Goal: Task Accomplishment & Management: Manage account settings

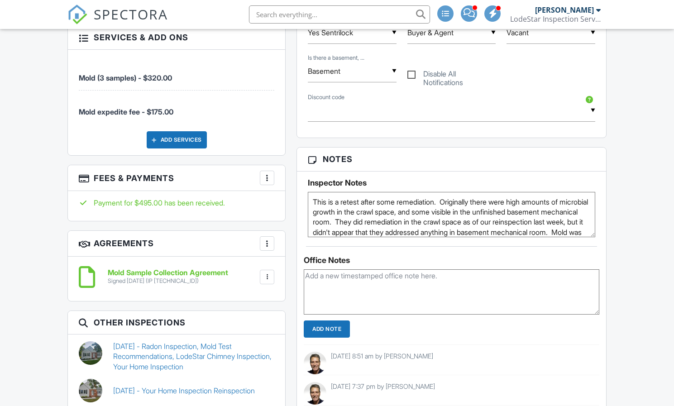
scroll to position [561, 0]
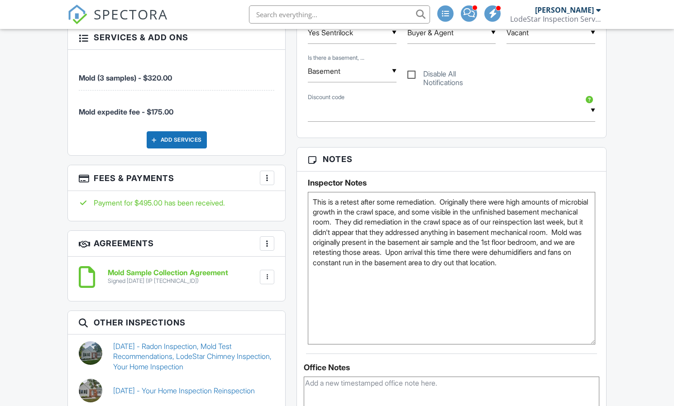
click at [599, 334] on div "Inspector Notes This is a retest after some remediation. Originally there were …" at bounding box center [451, 258] width 309 height 173
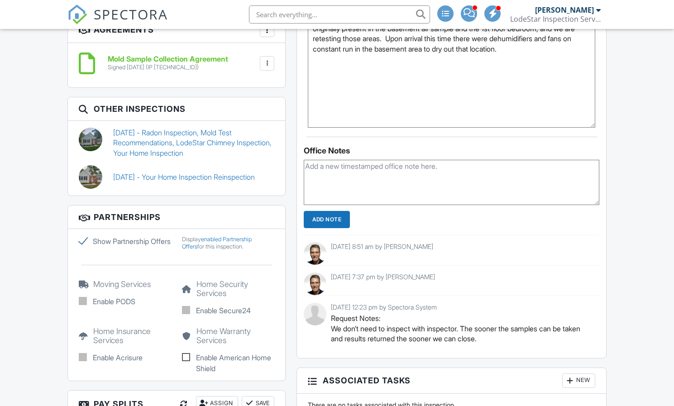
scroll to position [775, 0]
click at [178, 129] on link "[DATE] - Radon Inspection, Mold Test Recommendations, LodeStar Chimney Inspecti…" at bounding box center [193, 142] width 161 height 30
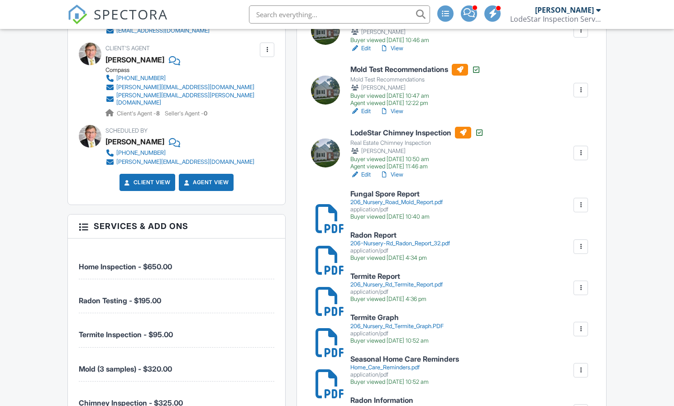
scroll to position [364, 0]
click at [408, 194] on h6 "Fungal Spore Report" at bounding box center [396, 194] width 92 height 8
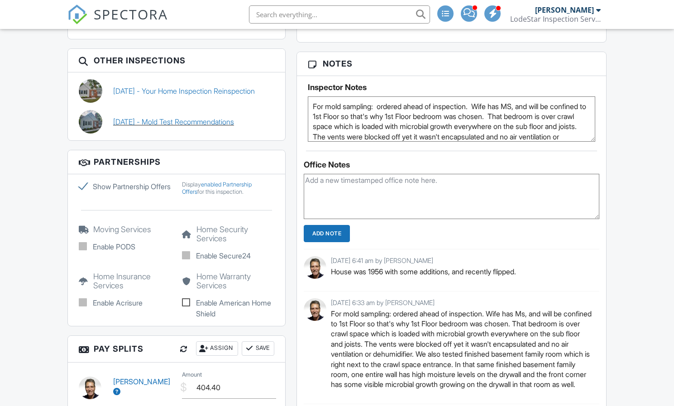
scroll to position [1102, 0]
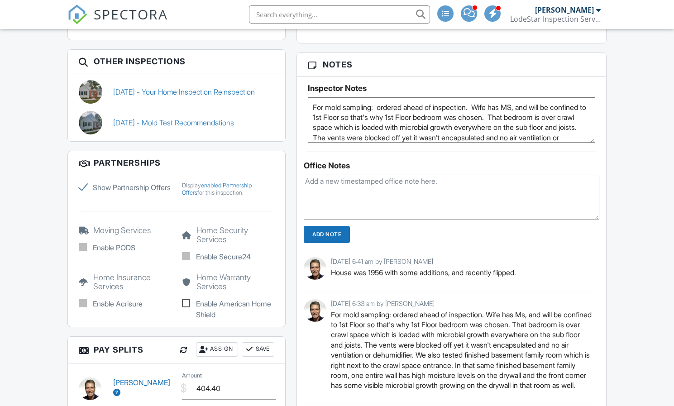
click at [207, 118] on link "08/25/2025 - Mold Test Recommendations" at bounding box center [173, 123] width 121 height 10
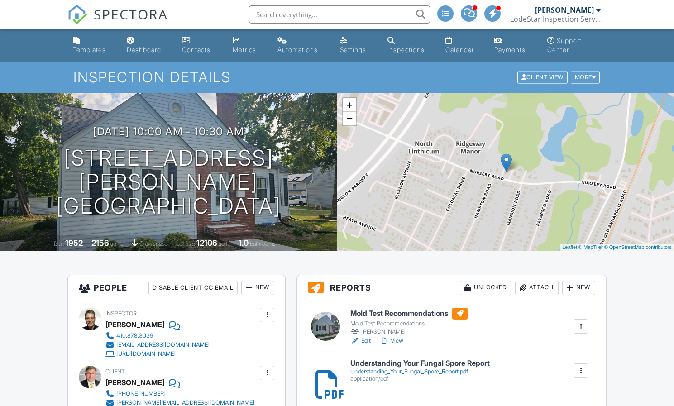
click at [366, 340] on link "Edit" at bounding box center [360, 340] width 20 height 9
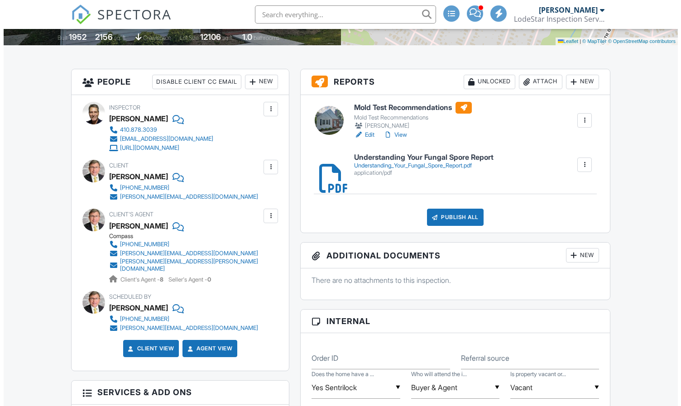
scroll to position [215, 0]
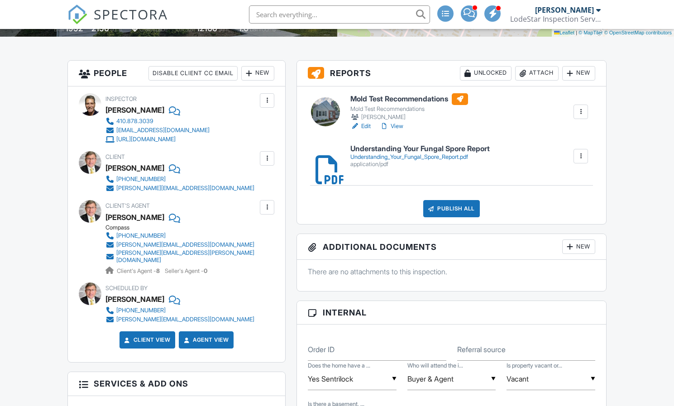
click at [539, 76] on div "Attach" at bounding box center [536, 73] width 43 height 14
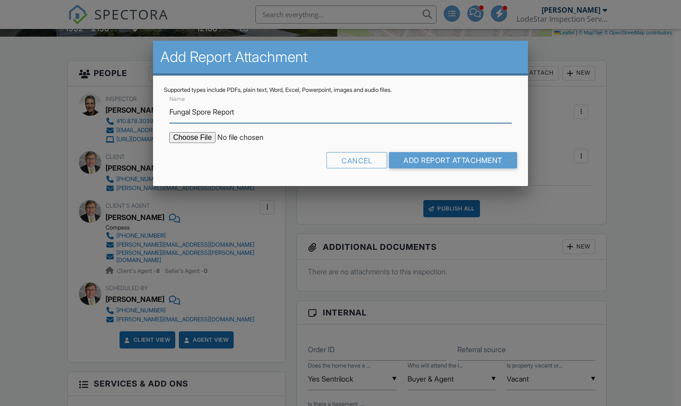
type input "Fungal Spore Report"
click at [188, 134] on input "file" at bounding box center [246, 137] width 154 height 11
type input "C:\fakepath\Retest: 206 Nursery Road Mold Report .pdf"
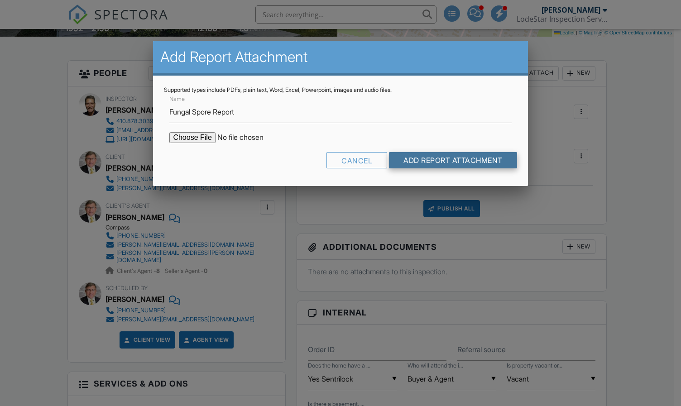
click at [415, 162] on input "Add Report Attachment" at bounding box center [453, 160] width 128 height 16
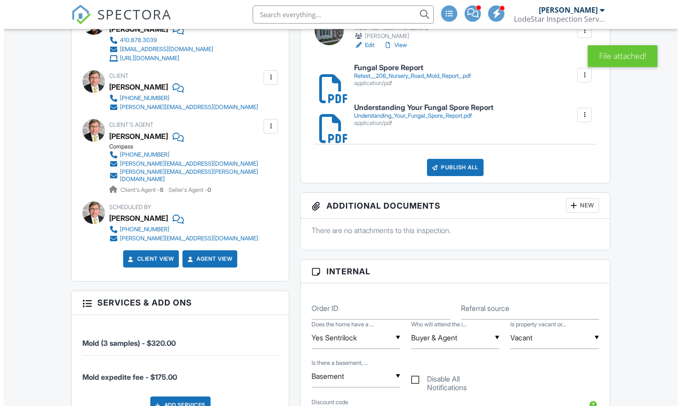
scroll to position [296, 0]
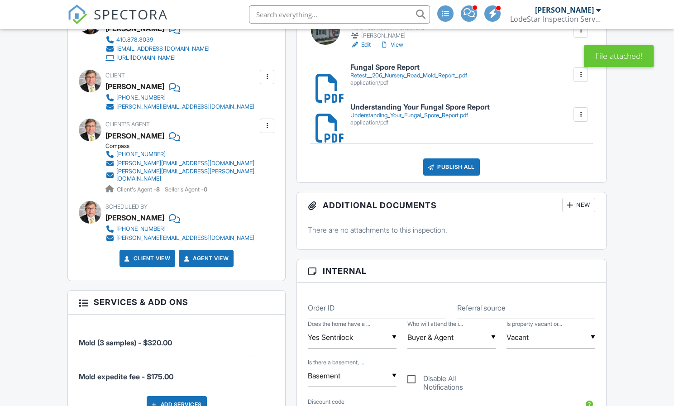
click at [458, 165] on div "Publish All" at bounding box center [451, 166] width 57 height 17
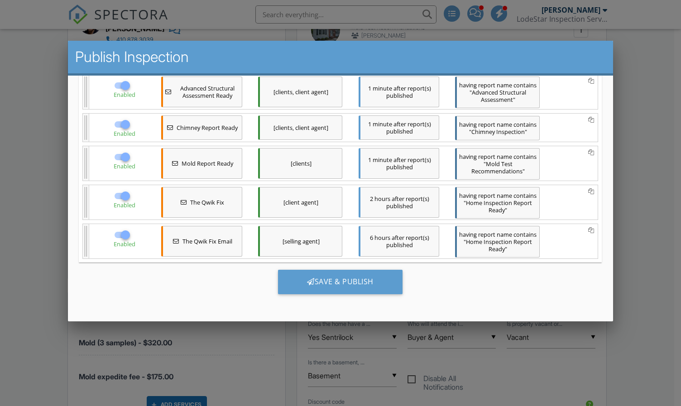
scroll to position [383, 0]
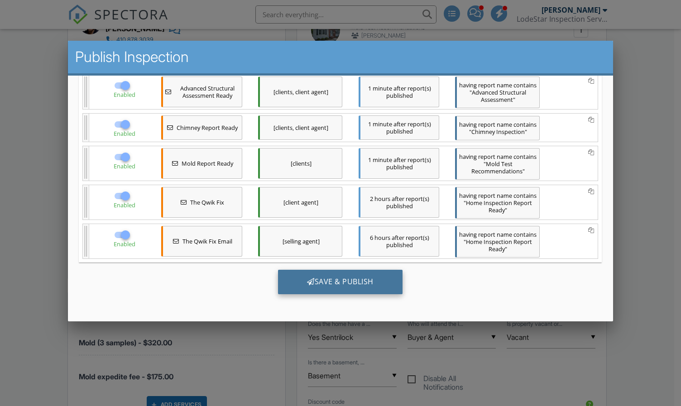
click at [355, 280] on div "Save & Publish" at bounding box center [340, 281] width 125 height 24
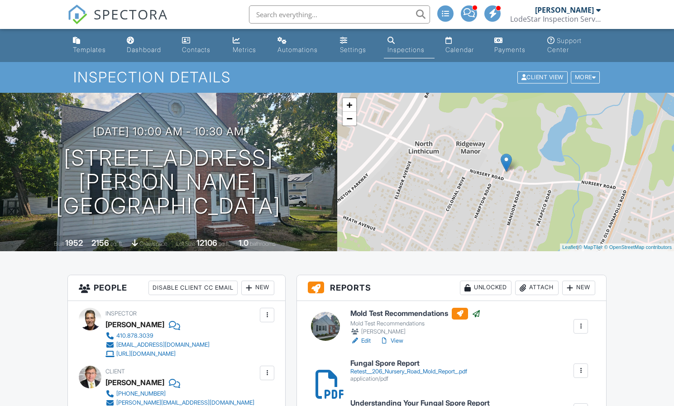
click at [300, 19] on input "text" at bounding box center [339, 14] width 181 height 18
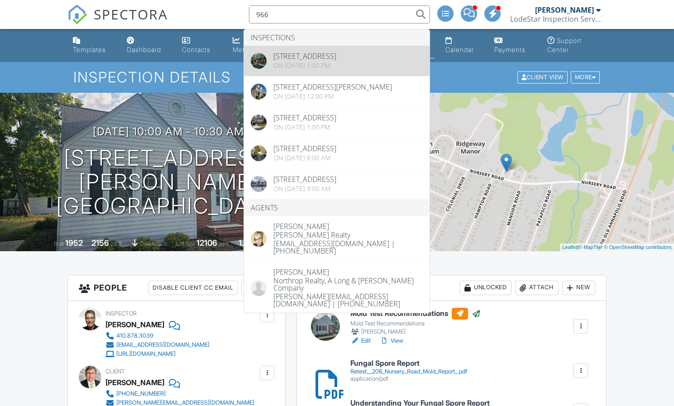
type input "966"
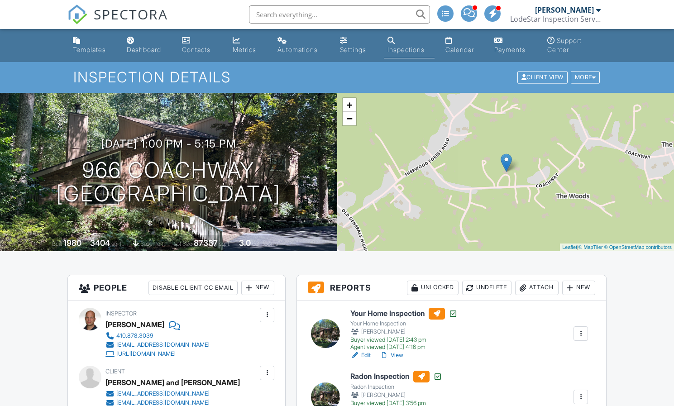
click at [591, 7] on div "[PERSON_NAME]" at bounding box center [564, 9] width 59 height 9
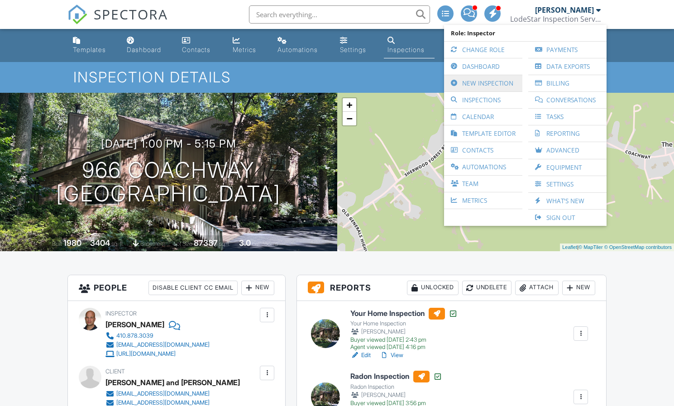
click at [494, 81] on link "New Inspection" at bounding box center [483, 83] width 69 height 16
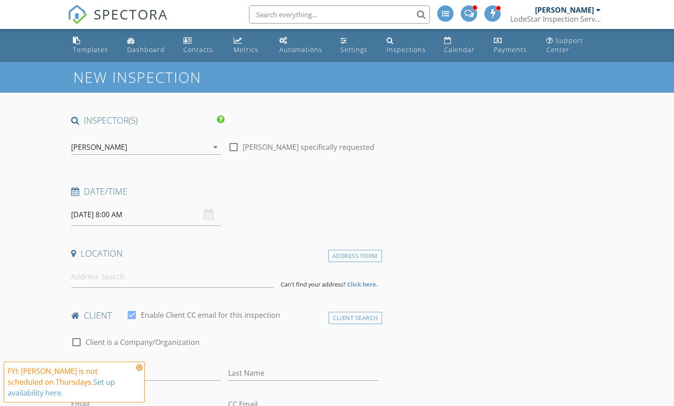
click at [215, 146] on icon "arrow_drop_down" at bounding box center [215, 147] width 11 height 11
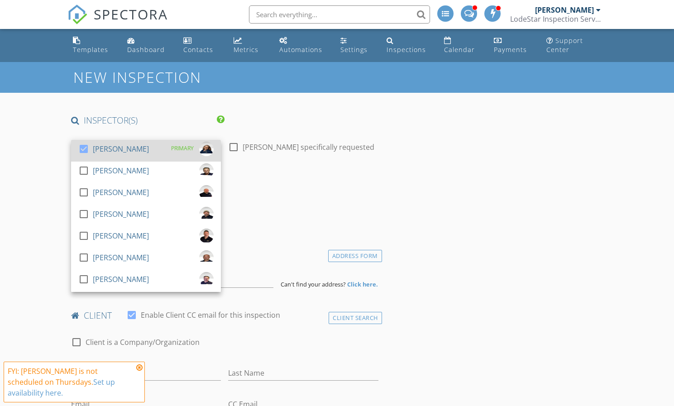
click at [86, 148] on div at bounding box center [83, 148] width 15 height 15
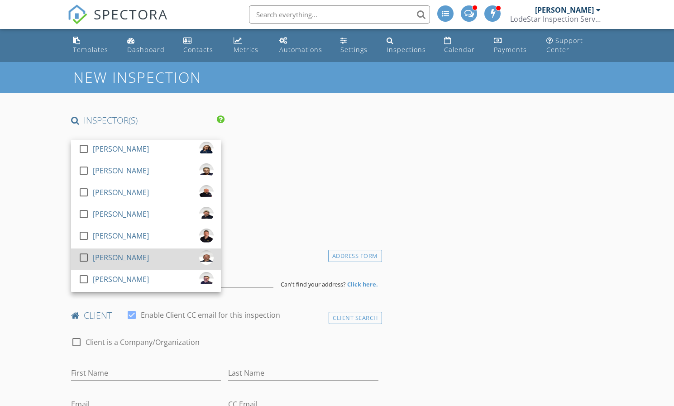
drag, startPoint x: 87, startPoint y: 278, endPoint x: 121, endPoint y: 266, distance: 36.1
click at [88, 278] on div at bounding box center [83, 279] width 15 height 15
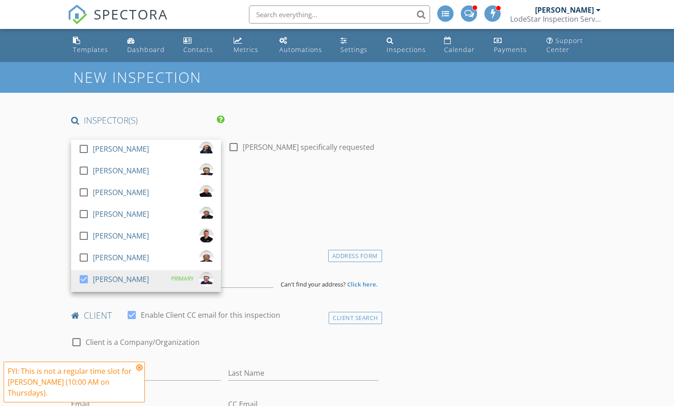
click at [297, 216] on div "Date/Time [DATE] 8:00 AM" at bounding box center [224, 206] width 315 height 40
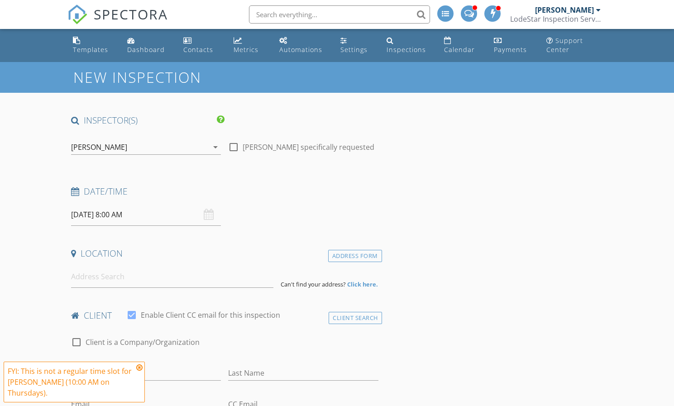
click at [206, 211] on div "[DATE] 8:00 AM" at bounding box center [146, 215] width 150 height 22
click at [148, 215] on input "[DATE] 8:00 AM" at bounding box center [146, 215] width 150 height 22
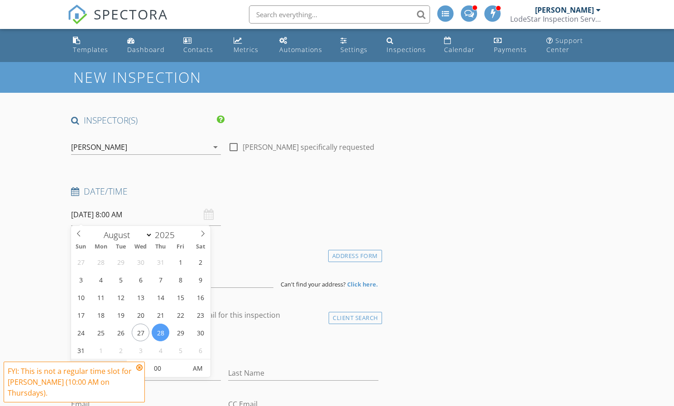
type input "[DATE] 8:00 AM"
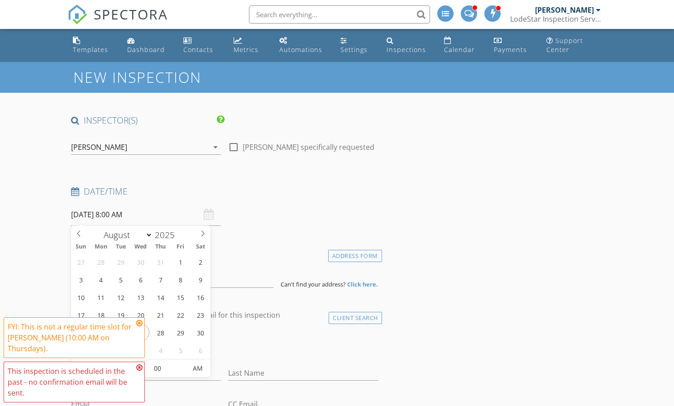
drag, startPoint x: 139, startPoint y: 333, endPoint x: 134, endPoint y: 345, distance: 12.4
click at [139, 327] on icon at bounding box center [139, 323] width 6 height 7
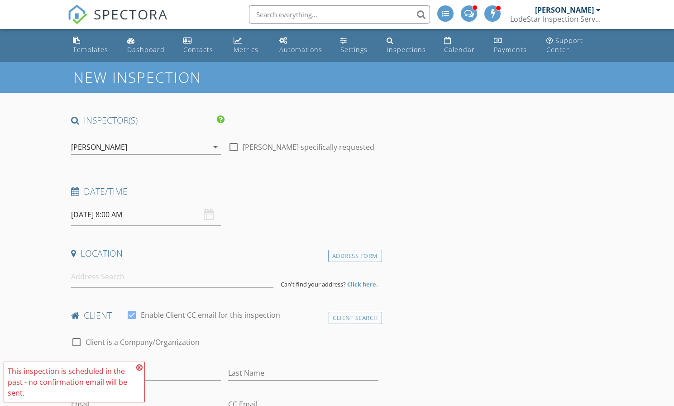
click at [140, 369] on icon at bounding box center [139, 367] width 6 height 7
click at [175, 213] on input "08/26/2025 8:00 AM" at bounding box center [146, 215] width 150 height 22
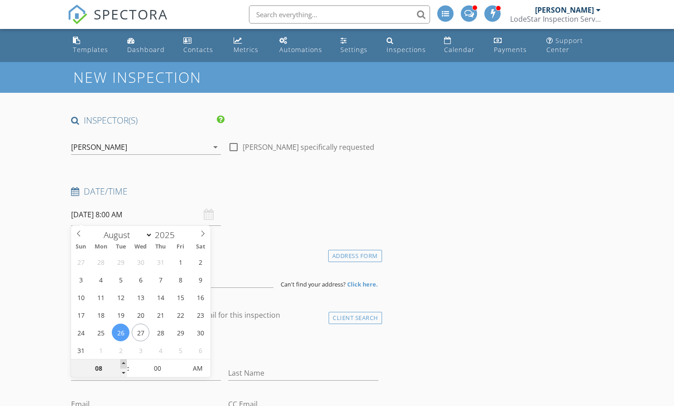
type input "09"
type input "08/26/2025 9:00 AM"
click at [123, 361] on span at bounding box center [123, 364] width 6 height 9
type input "10"
type input "08/26/2025 10:00 AM"
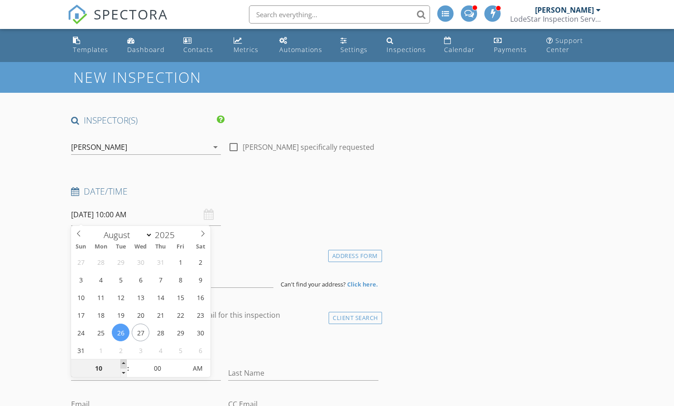
click at [123, 361] on span at bounding box center [123, 364] width 6 height 9
click at [123, 362] on span "FYI: This is not a regular time slot for John Fritz (10:00 AM on Thursdays). Th…" at bounding box center [74, 382] width 141 height 41
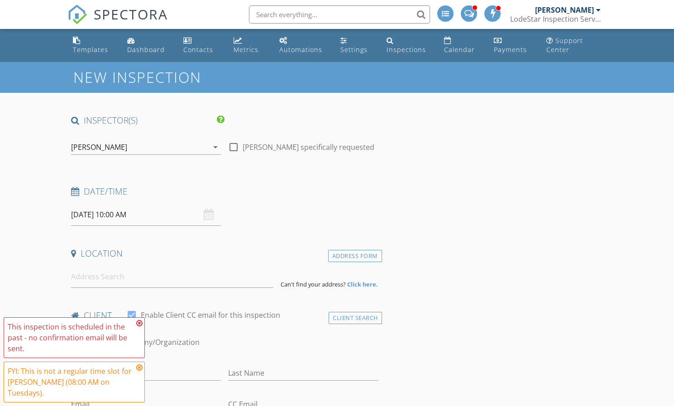
click at [140, 327] on icon at bounding box center [139, 323] width 6 height 7
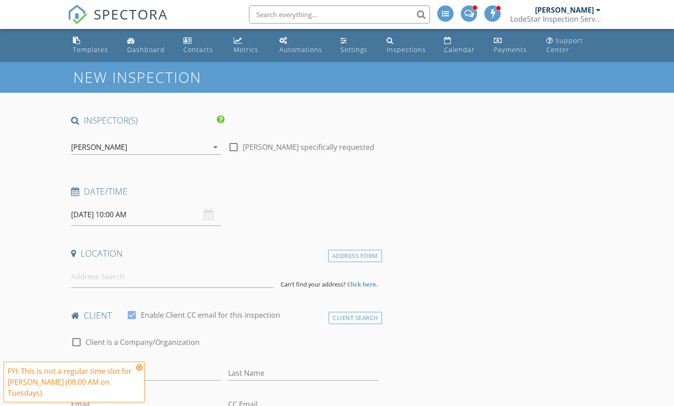
click at [139, 371] on icon at bounding box center [139, 367] width 6 height 7
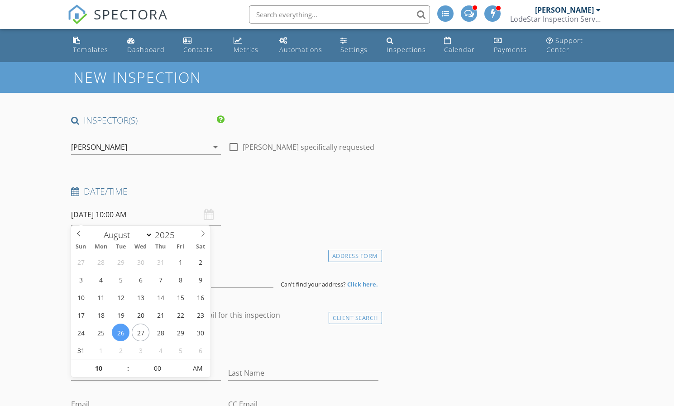
click at [128, 214] on input "08/26/2025 10:00 AM" at bounding box center [146, 215] width 150 height 22
type input "11"
type input "08/26/2025 11:00 AM"
click at [125, 363] on span at bounding box center [123, 364] width 6 height 9
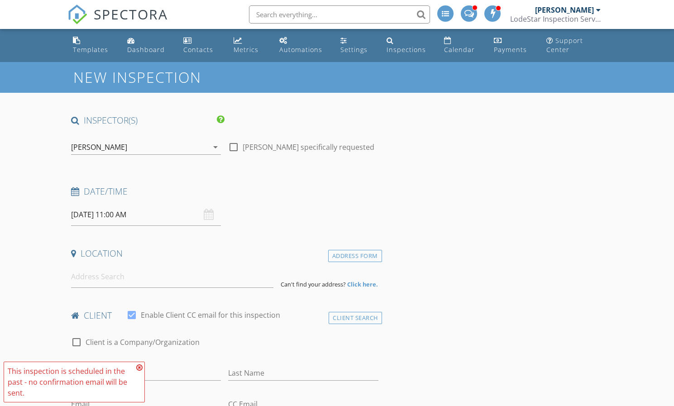
click at [139, 367] on icon at bounding box center [139, 367] width 6 height 7
click at [125, 213] on input "08/26/2025 11:00 AM" at bounding box center [146, 215] width 150 height 22
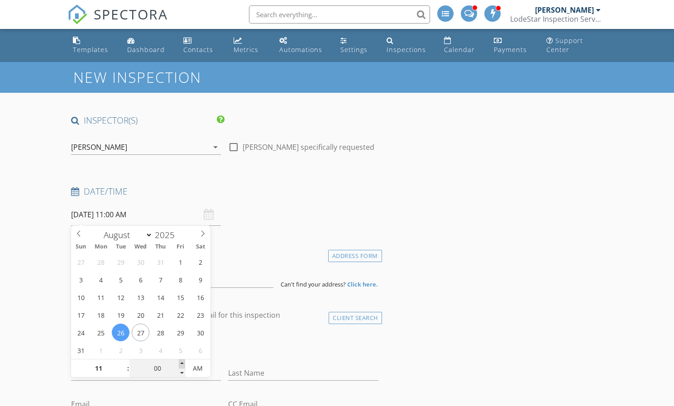
type input "05"
type input "08/26/2025 11:05 AM"
click at [182, 362] on span at bounding box center [182, 364] width 6 height 9
type input "10"
type input "08/26/2025 11:10 AM"
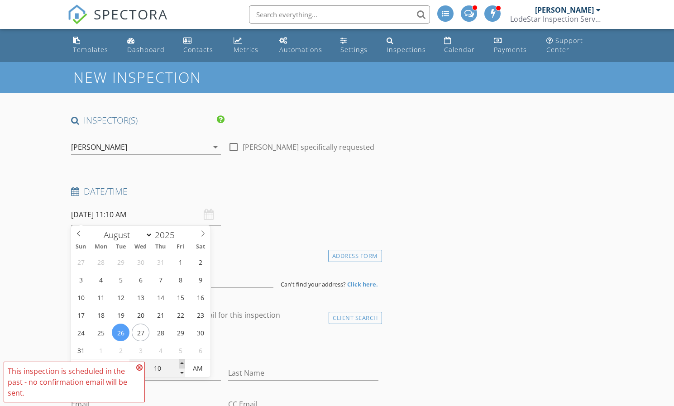
click at [182, 362] on span at bounding box center [182, 364] width 6 height 9
type input "15"
type input "08/26/2025 11:15 AM"
click at [182, 362] on span at bounding box center [182, 364] width 6 height 9
type input "20"
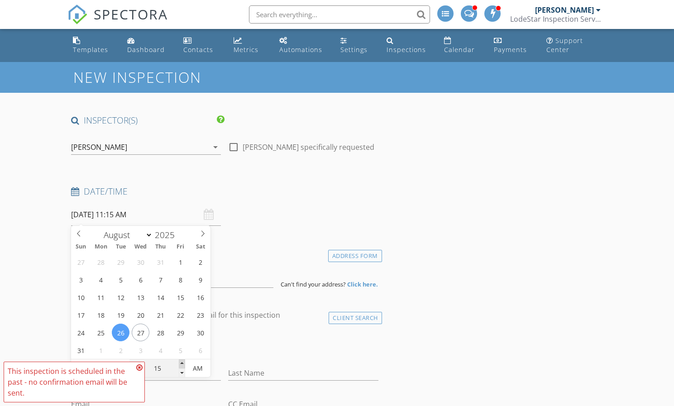
type input "08/26/2025 11:20 AM"
click at [182, 362] on span at bounding box center [182, 364] width 6 height 9
type input "25"
type input "08/26/2025 11:25 AM"
click at [182, 362] on span at bounding box center [182, 364] width 6 height 9
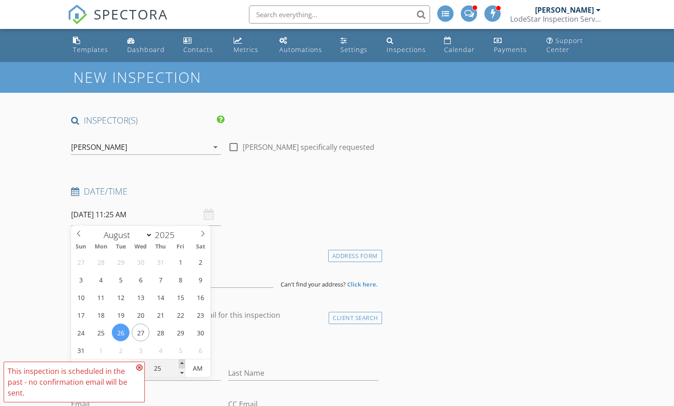
type input "30"
type input "08/26/2025 11:30 AM"
click at [182, 362] on span at bounding box center [182, 364] width 6 height 9
type input "35"
type input "08/26/2025 11:35 AM"
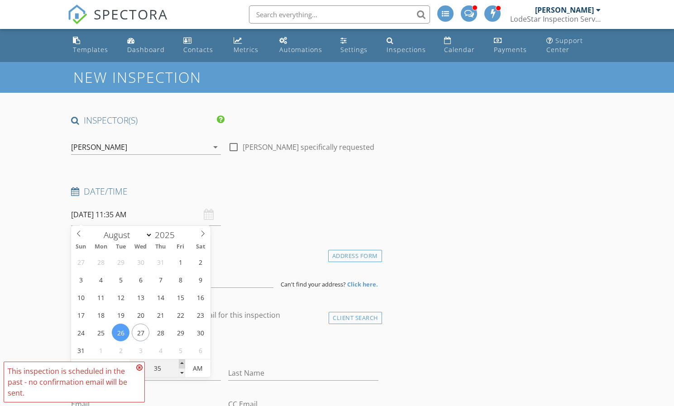
click at [182, 362] on span at bounding box center [182, 364] width 6 height 9
type input "40"
type input "08/26/2025 11:40 AM"
click at [182, 362] on span at bounding box center [182, 364] width 6 height 9
type input "45"
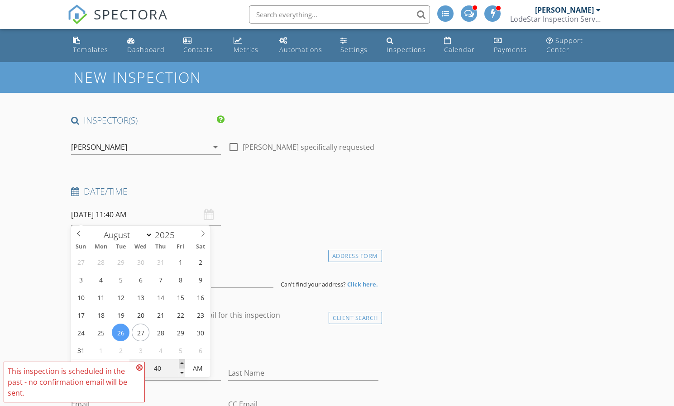
type input "[DATE] 11:45 AM"
click at [182, 362] on span at bounding box center [182, 364] width 6 height 9
type input "50"
type input "08/26/2025 11:50 AM"
click at [182, 362] on span at bounding box center [182, 364] width 6 height 9
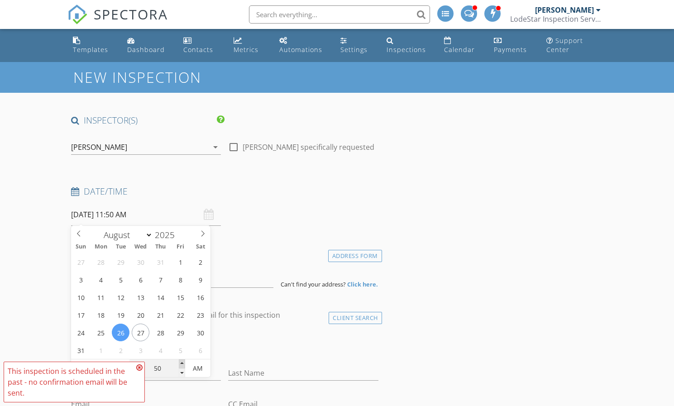
type input "55"
type input "08/26/2025 11:55 AM"
click at [182, 362] on span at bounding box center [182, 364] width 6 height 9
type input "50"
type input "08/26/2025 11:50 AM"
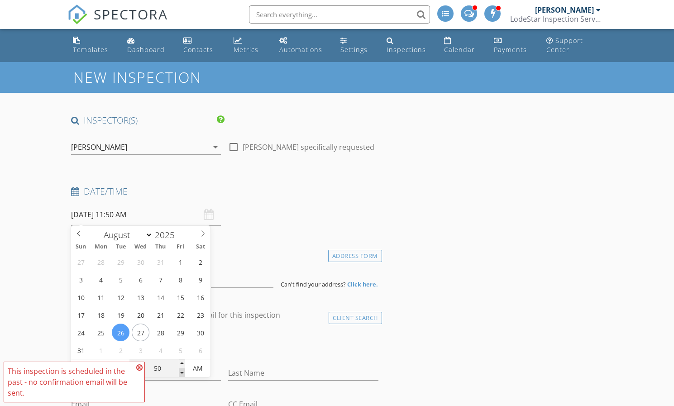
click at [182, 372] on span at bounding box center [182, 373] width 6 height 9
type input "45"
type input "[DATE] 11:45 AM"
click at [183, 372] on span at bounding box center [182, 373] width 6 height 9
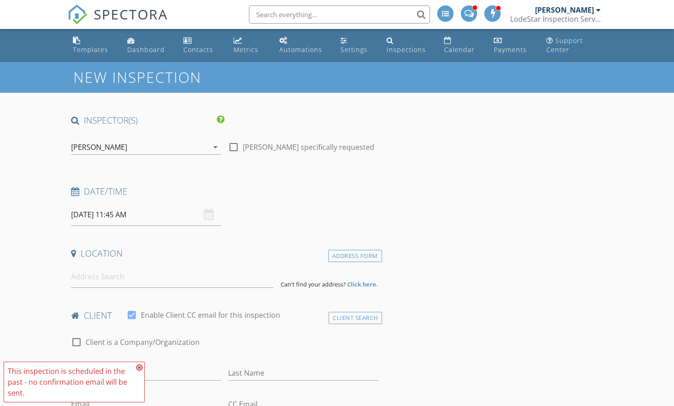
click at [140, 365] on icon at bounding box center [139, 367] width 6 height 7
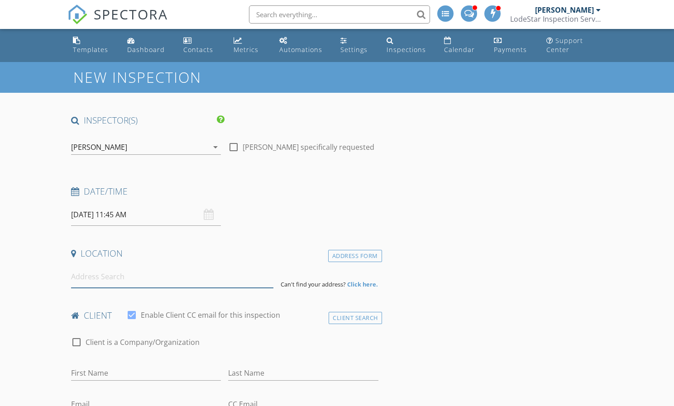
click at [156, 279] on input at bounding box center [172, 277] width 202 height 22
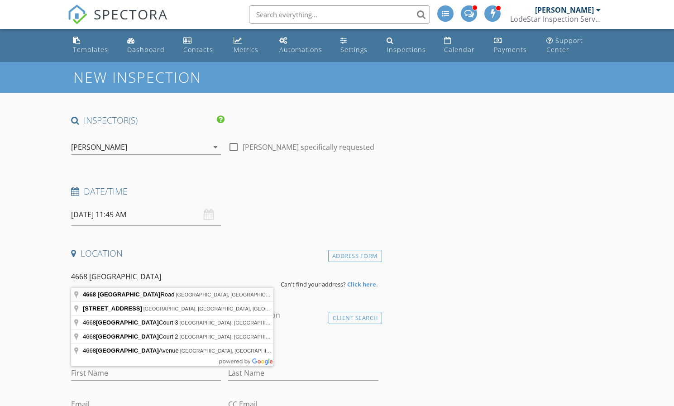
type input "4668 York Road, Baltimore, MD, USA"
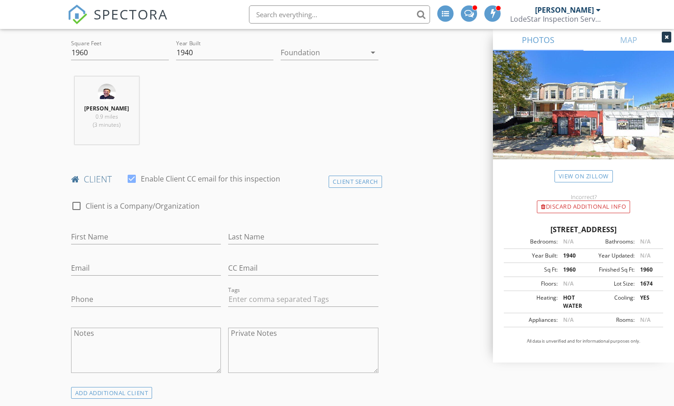
scroll to position [322, 0]
click at [133, 178] on div at bounding box center [131, 178] width 15 height 15
checkbox input "false"
click at [132, 235] on input "First Name" at bounding box center [146, 237] width 150 height 15
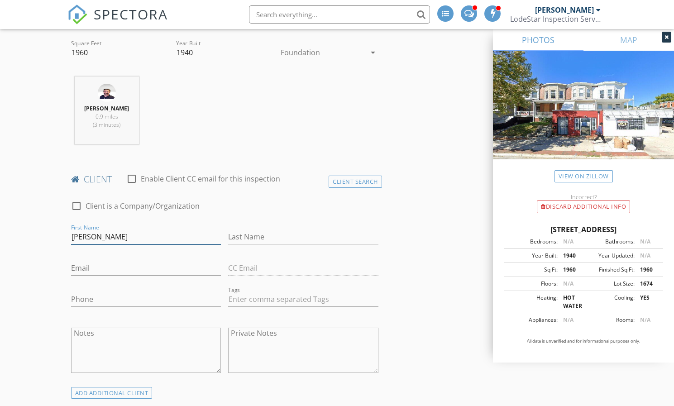
type input "[PERSON_NAME]"
type input "Hill"
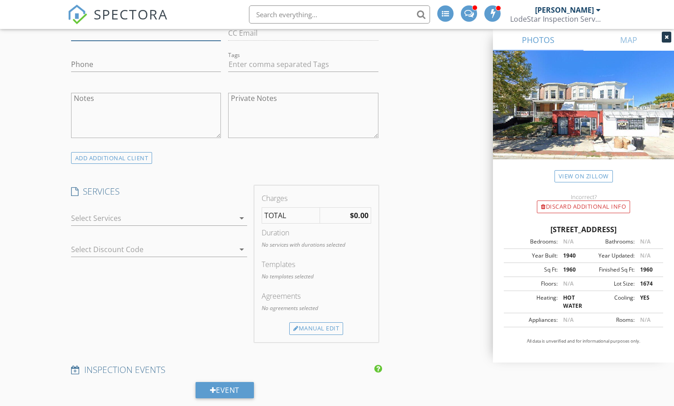
scroll to position [558, 0]
click at [242, 215] on icon "arrow_drop_down" at bounding box center [241, 216] width 11 height 11
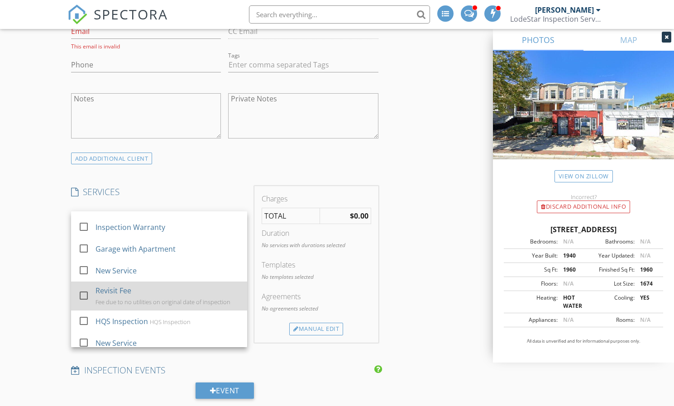
scroll to position [643, 0]
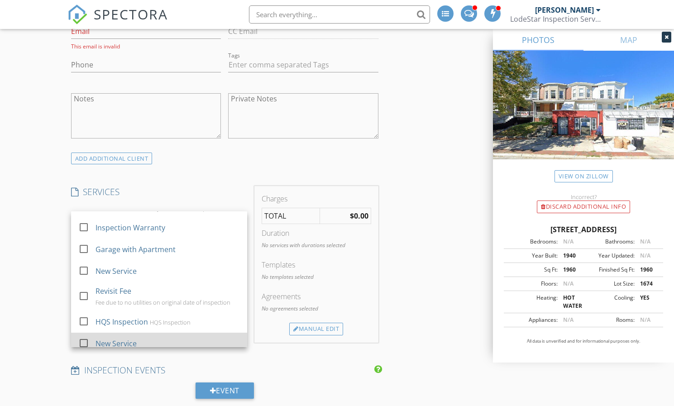
click at [82, 336] on div at bounding box center [83, 343] width 15 height 15
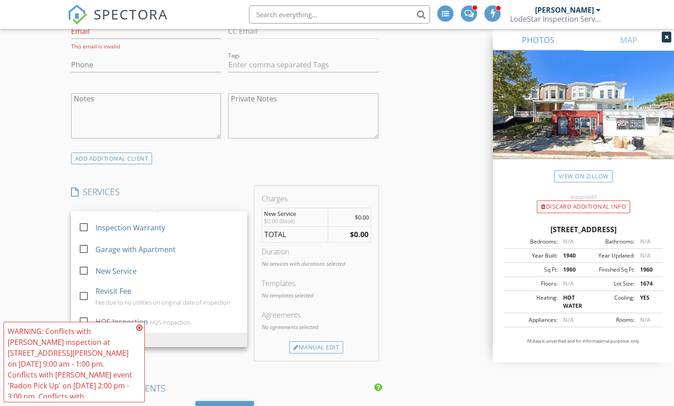
click at [140, 327] on icon at bounding box center [139, 327] width 6 height 7
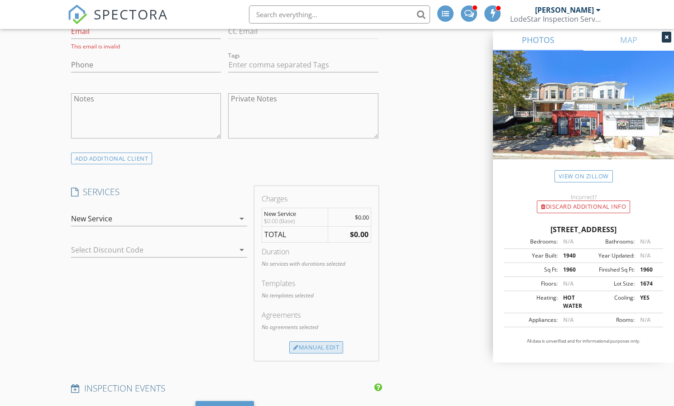
click at [325, 345] on div "Manual Edit" at bounding box center [316, 347] width 54 height 13
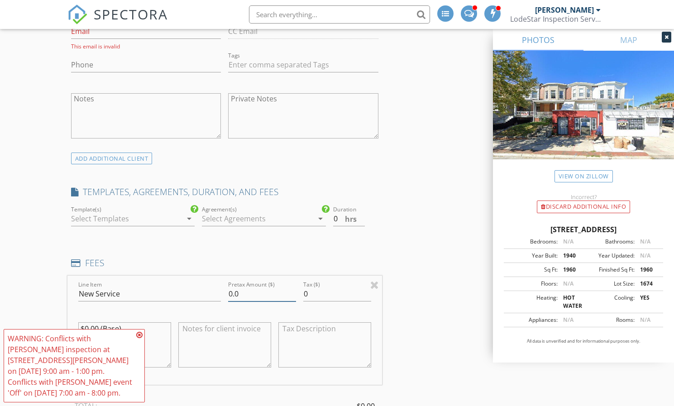
drag, startPoint x: 242, startPoint y: 293, endPoint x: 250, endPoint y: 291, distance: 8.5
click at [245, 292] on input "0.0" at bounding box center [262, 294] width 68 height 15
type input "0"
type input "295"
click at [378, 253] on div "INSPECTOR(S) check_box_outline_blank Rachel Oslund check_box_outline_blank Deri…" at bounding box center [224, 400] width 315 height 1689
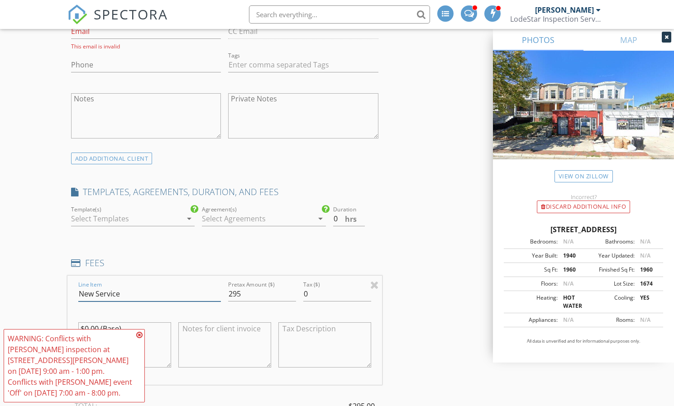
drag, startPoint x: 125, startPoint y: 288, endPoint x: 156, endPoint y: 284, distance: 31.5
click at [78, 289] on div "Line Item New Service" at bounding box center [150, 294] width 150 height 31
type input "Property Visit"
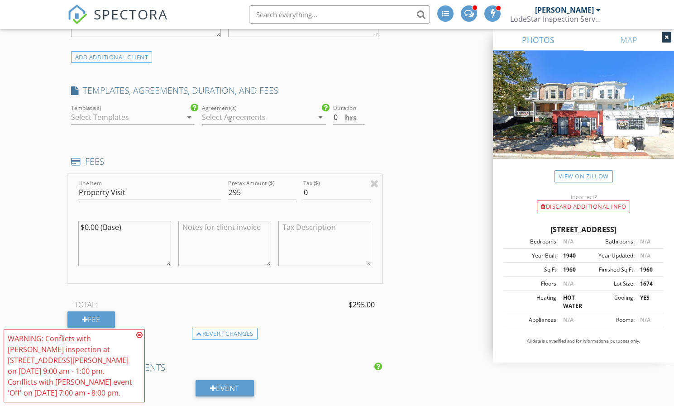
scroll to position [656, 0]
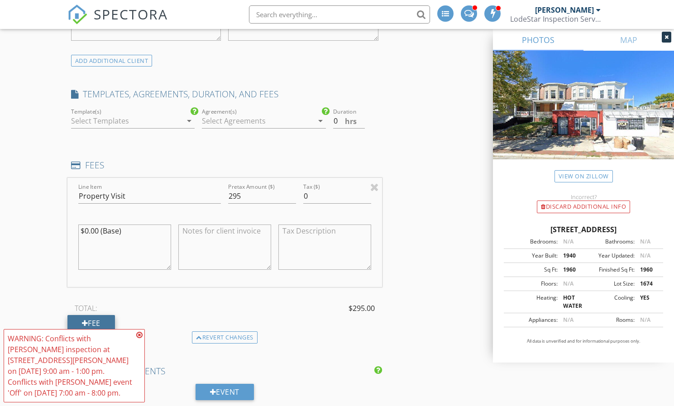
click at [88, 316] on div "Fee" at bounding box center [91, 323] width 48 height 16
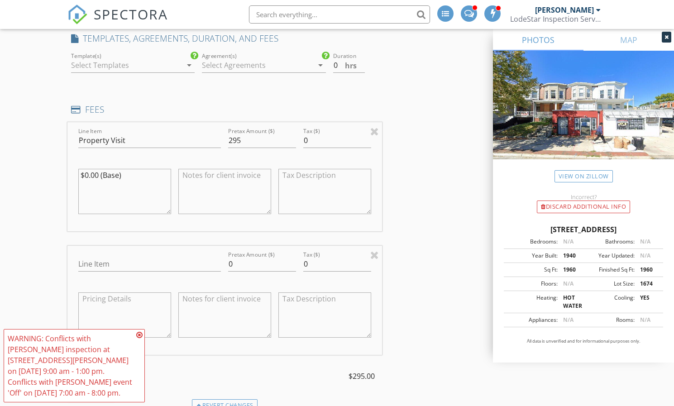
scroll to position [712, 0]
click at [174, 259] on input "Line Item" at bounding box center [149, 263] width 143 height 15
type input "Discount"
click at [441, 288] on div "INSPECTOR(S) check_box_outline_blank Rachel Oslund check_box_outline_blank Deri…" at bounding box center [336, 335] width 539 height 1866
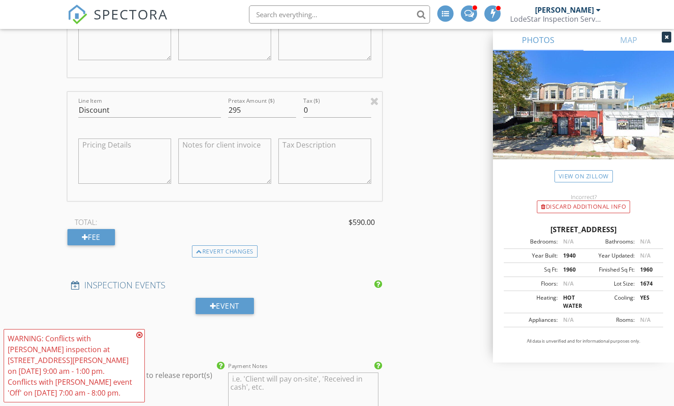
scroll to position [864, 0]
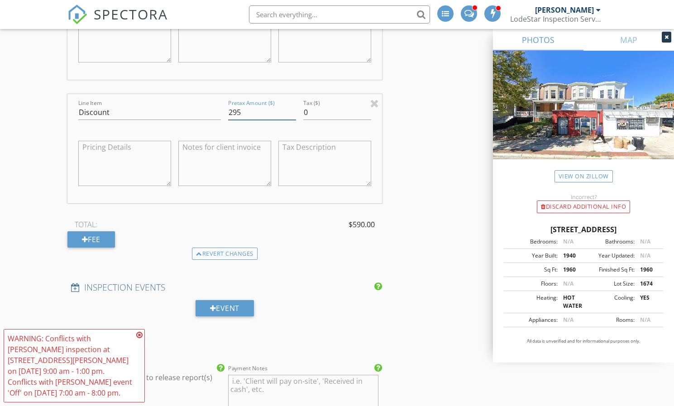
click at [230, 109] on input "295" at bounding box center [262, 112] width 68 height 15
type input "-295"
click at [418, 193] on div "INSPECTOR(S) check_box_outline_blank Rachel Oslund check_box_outline_blank Deri…" at bounding box center [336, 184] width 539 height 1866
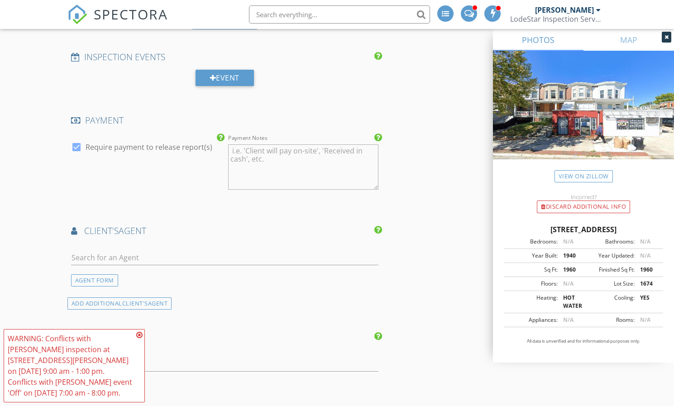
scroll to position [1095, 0]
click at [76, 142] on div at bounding box center [76, 146] width 15 height 15
checkbox input "false"
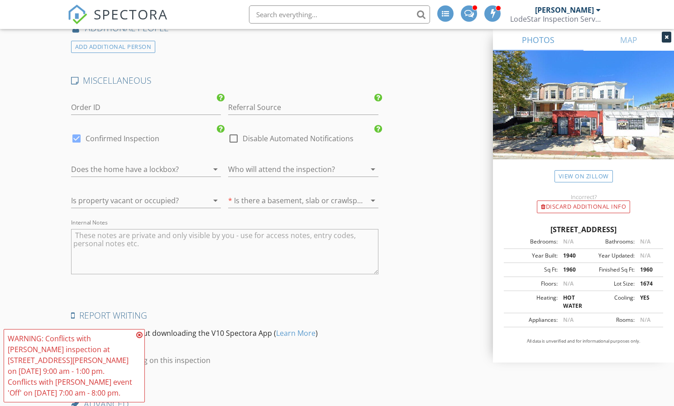
scroll to position [1500, 0]
click at [291, 98] on input "Referral Source" at bounding box center [303, 105] width 150 height 15
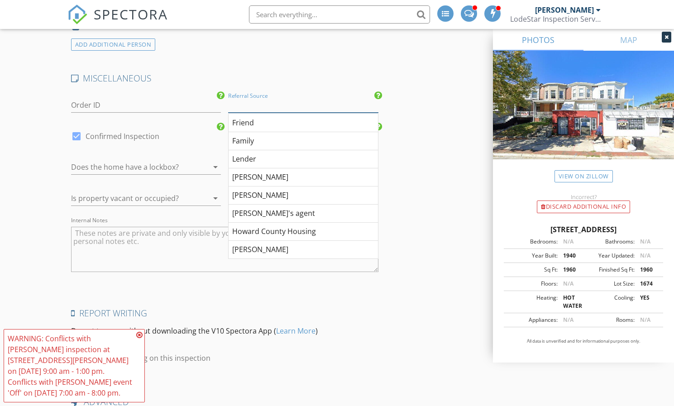
scroll to position [74, 0]
click at [269, 190] on div "[PERSON_NAME]" at bounding box center [303, 194] width 149 height 18
type input "[PERSON_NAME]"
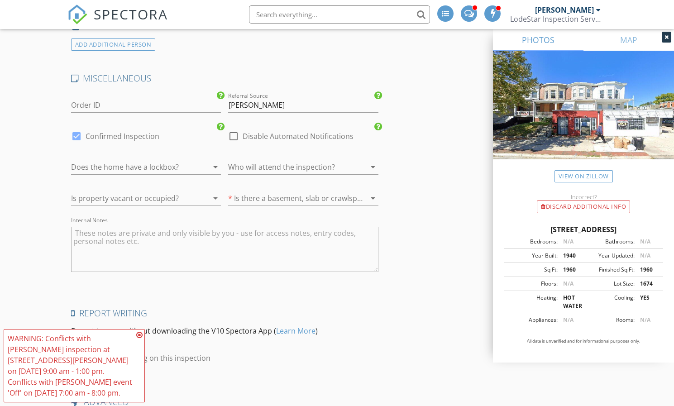
click at [355, 162] on div at bounding box center [360, 167] width 11 height 11
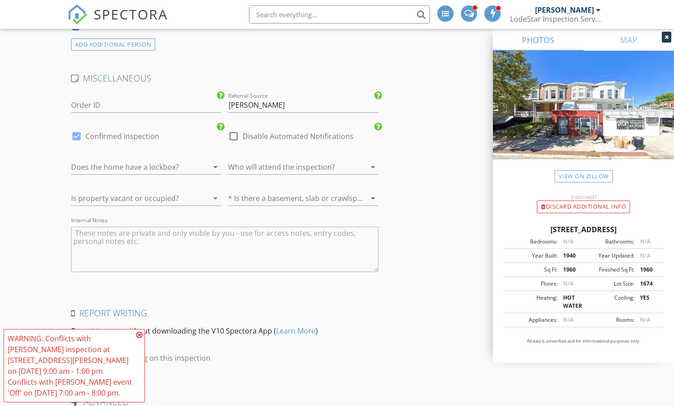
click at [187, 160] on div at bounding box center [133, 167] width 125 height 14
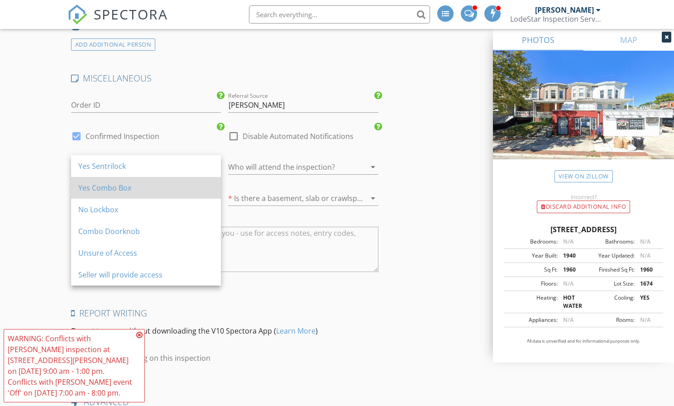
click at [145, 183] on div "Yes Combo Box" at bounding box center [145, 187] width 135 height 11
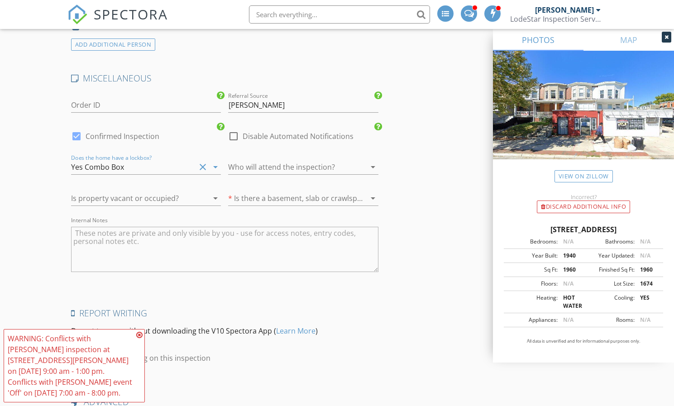
click at [294, 191] on div at bounding box center [290, 198] width 125 height 14
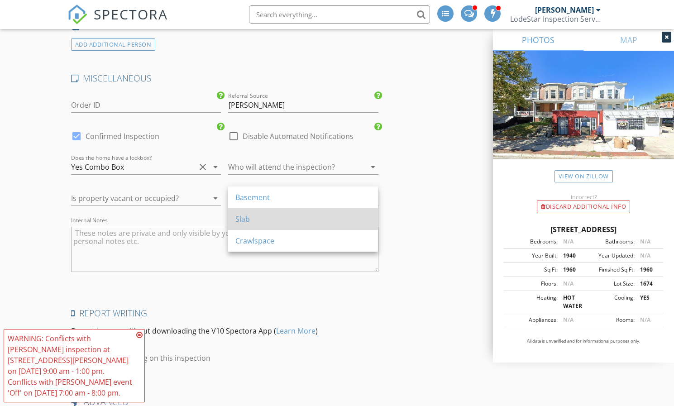
click at [254, 216] on div "Slab" at bounding box center [302, 219] width 135 height 11
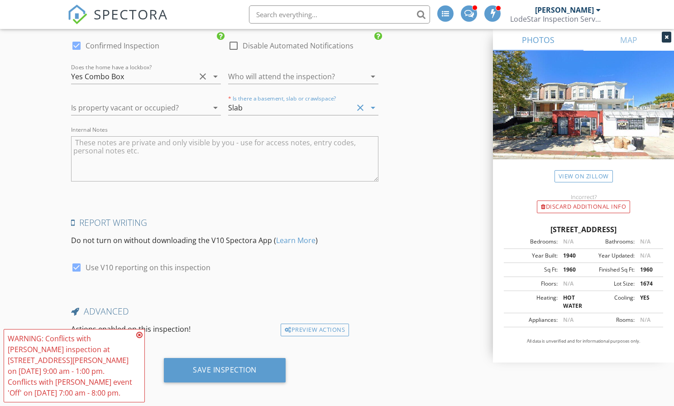
scroll to position [1590, 0]
click at [106, 141] on textarea "Internal Notes" at bounding box center [224, 159] width 307 height 45
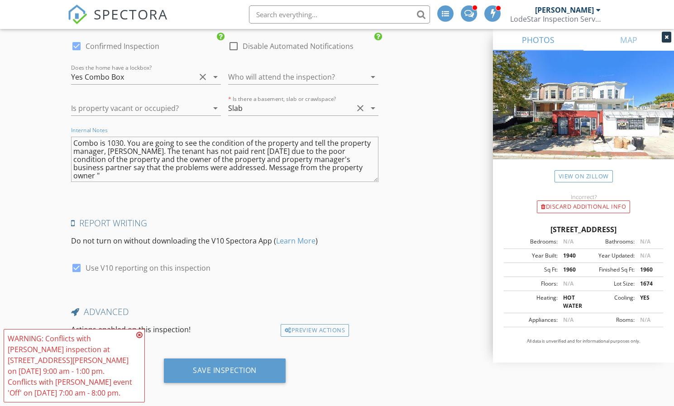
paste textarea "Owner: After looking through this - this was all pre ceiling collapse. We ident…"
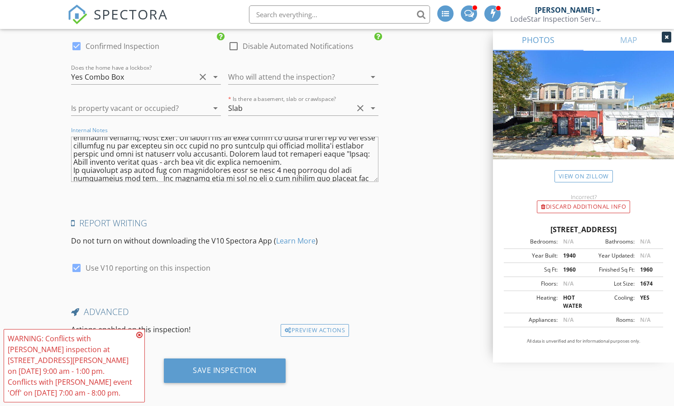
scroll to position [0, 0]
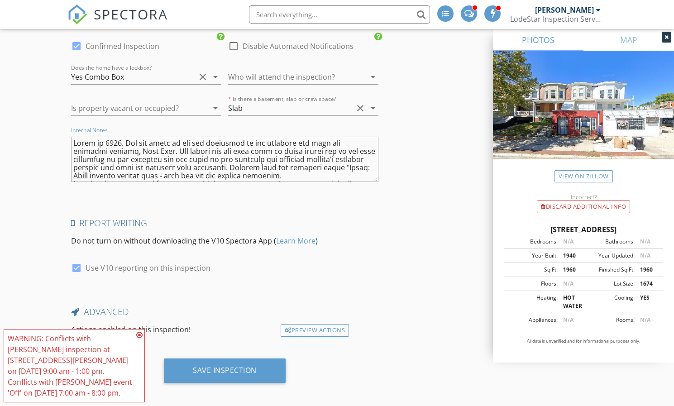
click at [127, 170] on textarea "Internal Notes" at bounding box center [224, 159] width 307 height 45
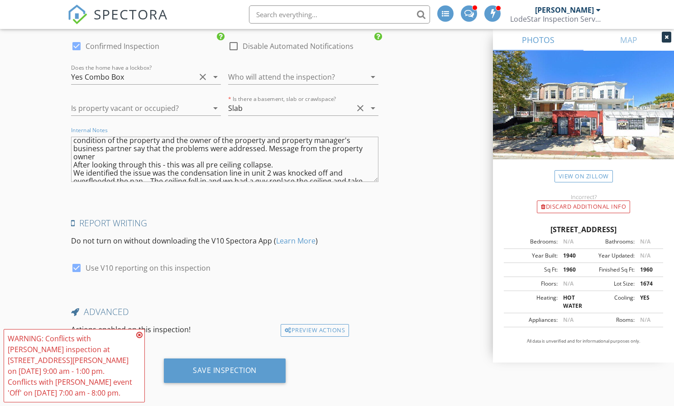
scroll to position [19, 0]
drag, startPoint x: 74, startPoint y: 160, endPoint x: 82, endPoint y: 158, distance: 8.3
click at [75, 159] on textarea "Combo is 1030. You are going to see the condition of the property and tell the …" at bounding box center [224, 159] width 307 height 45
click at [102, 149] on textarea "Internal Notes" at bounding box center [224, 159] width 307 height 45
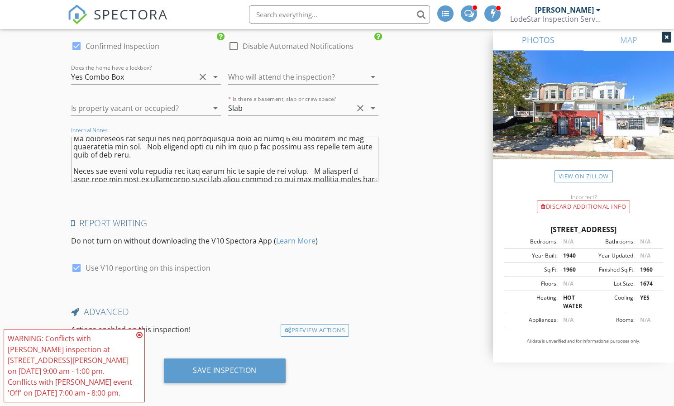
scroll to position [56, 0]
drag, startPoint x: 72, startPoint y: 163, endPoint x: 115, endPoint y: 163, distance: 42.1
click at [72, 163] on textarea "Internal Notes" at bounding box center [224, 159] width 307 height 45
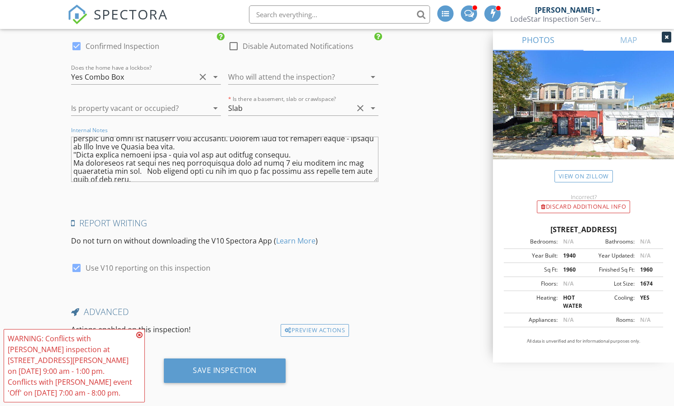
scroll to position [2, 0]
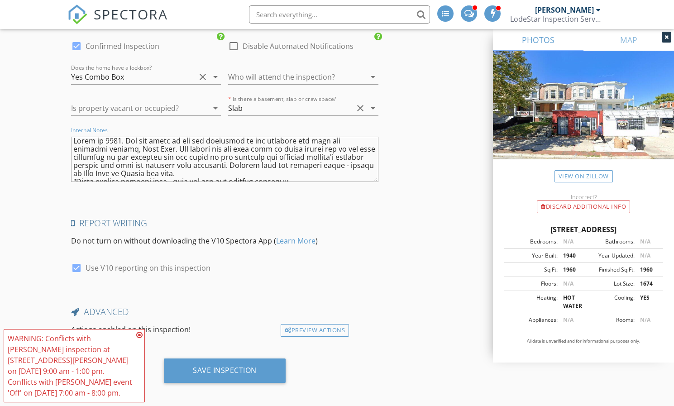
click at [129, 161] on textarea "Internal Notes" at bounding box center [224, 159] width 307 height 45
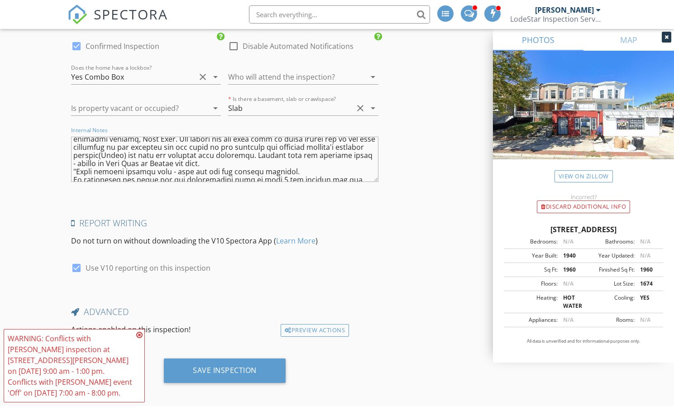
scroll to position [13, 0]
drag, startPoint x: 254, startPoint y: 158, endPoint x: 268, endPoint y: 157, distance: 13.6
click at [254, 158] on textarea "Internal Notes" at bounding box center [224, 159] width 307 height 45
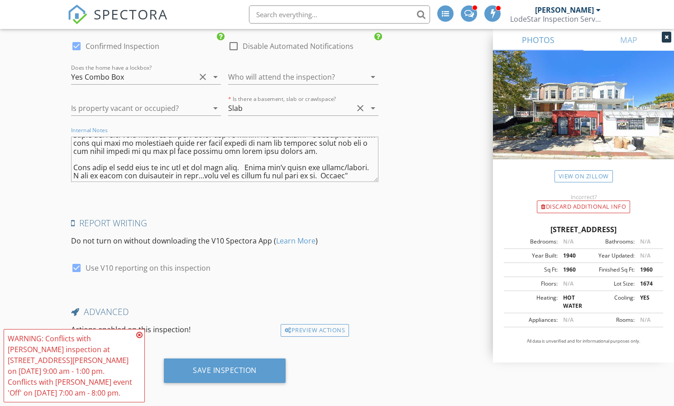
scroll to position [90, 0]
click at [72, 155] on textarea "Internal Notes" at bounding box center [224, 159] width 307 height 45
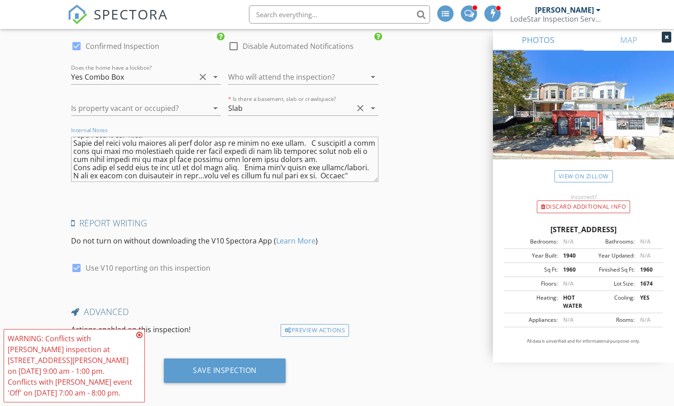
scroll to position [82, 0]
drag, startPoint x: 72, startPoint y: 170, endPoint x: 91, endPoint y: 171, distance: 18.6
click at [72, 170] on textarea "Internal Notes" at bounding box center [224, 159] width 307 height 45
click at [134, 169] on textarea "Internal Notes" at bounding box center [224, 159] width 307 height 45
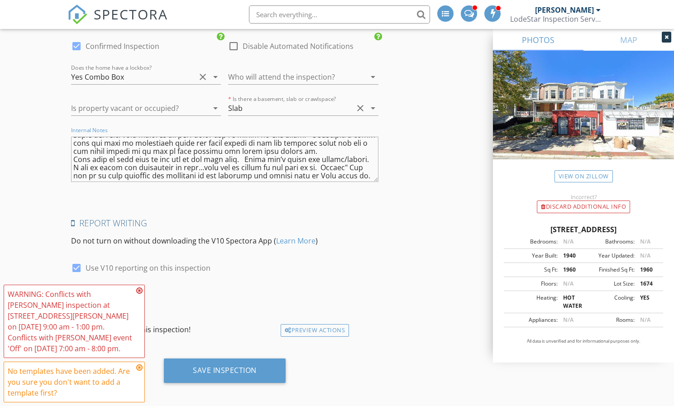
type textarea "Combo is 1030. You are going to see the condition of the property and tell the …"
click at [139, 294] on icon at bounding box center [139, 290] width 6 height 7
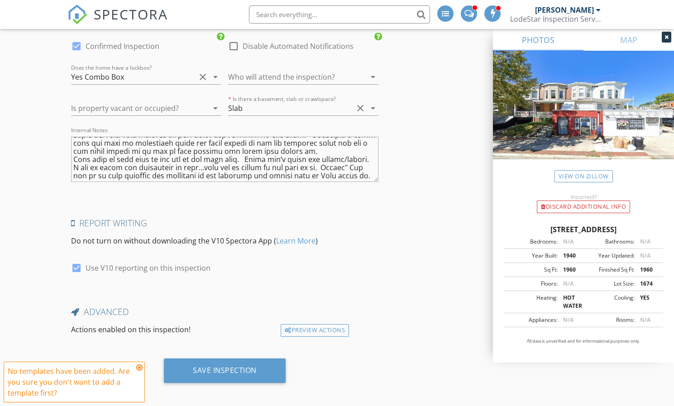
click at [141, 366] on icon at bounding box center [139, 367] width 6 height 7
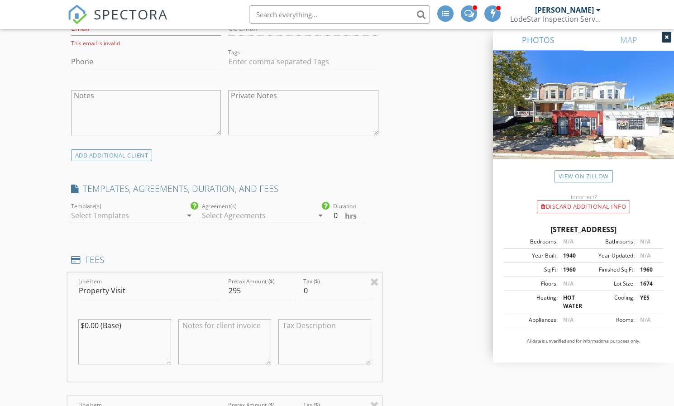
scroll to position [561, 0]
click at [188, 215] on icon "arrow_drop_down" at bounding box center [189, 216] width 11 height 11
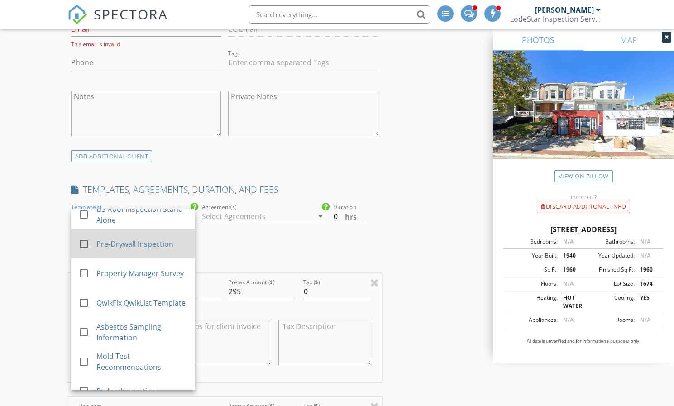
scroll to position [102, 0]
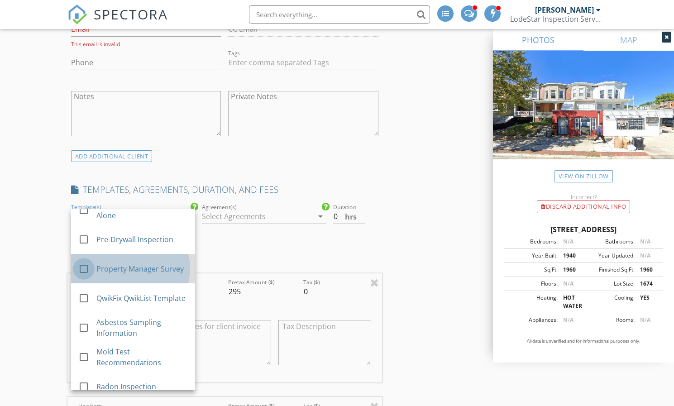
click at [85, 265] on div at bounding box center [83, 268] width 15 height 15
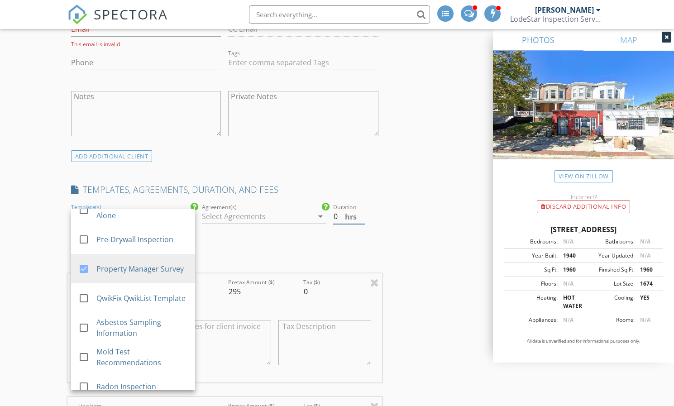
type input "0.5"
click at [362, 214] on input "0.5" at bounding box center [349, 216] width 32 height 15
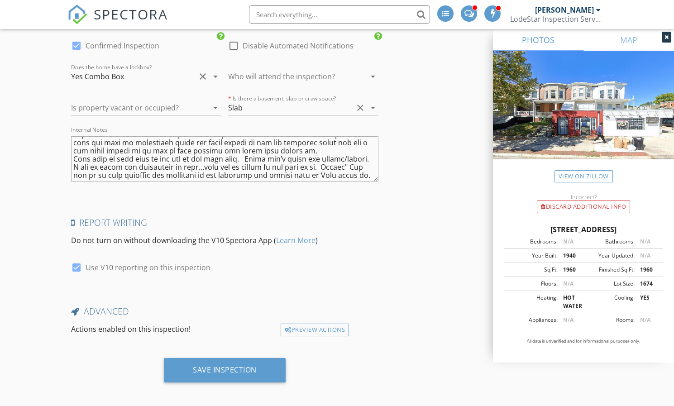
scroll to position [1590, 0]
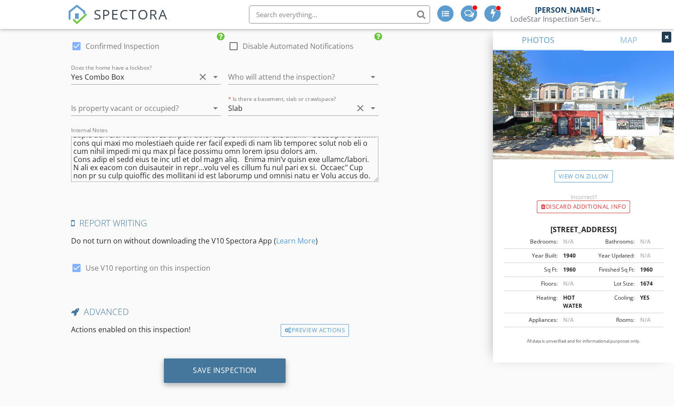
click at [241, 366] on div "Save Inspection" at bounding box center [225, 370] width 64 height 9
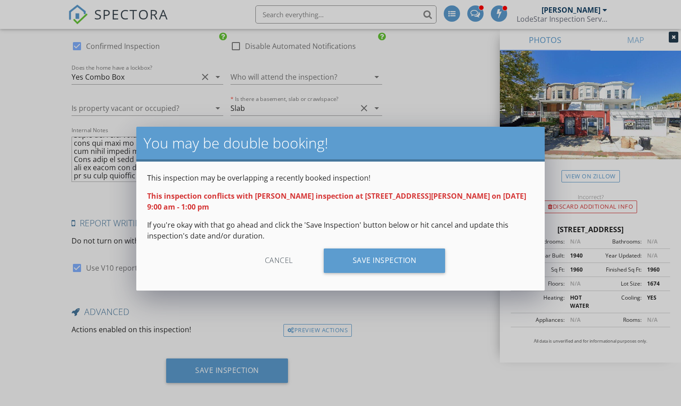
click at [278, 251] on div "Cancel" at bounding box center [279, 261] width 86 height 24
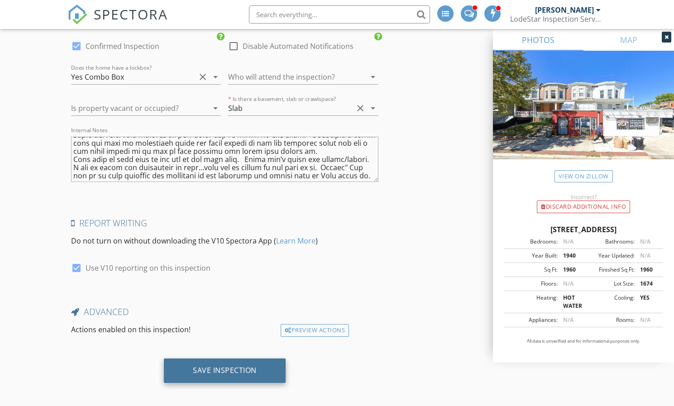
click at [230, 366] on div "Save Inspection" at bounding box center [225, 370] width 64 height 9
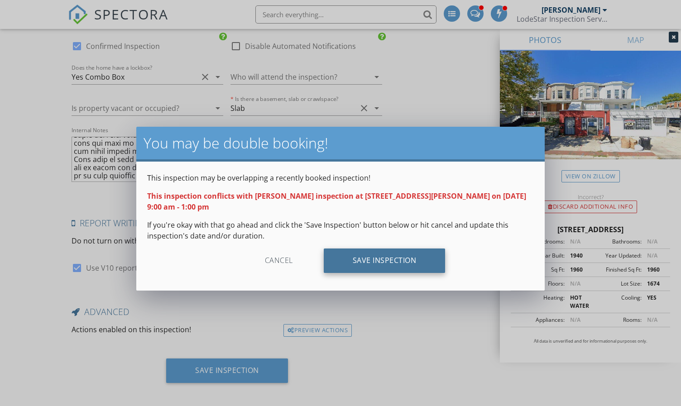
click at [411, 250] on div "Save Inspection" at bounding box center [385, 261] width 122 height 24
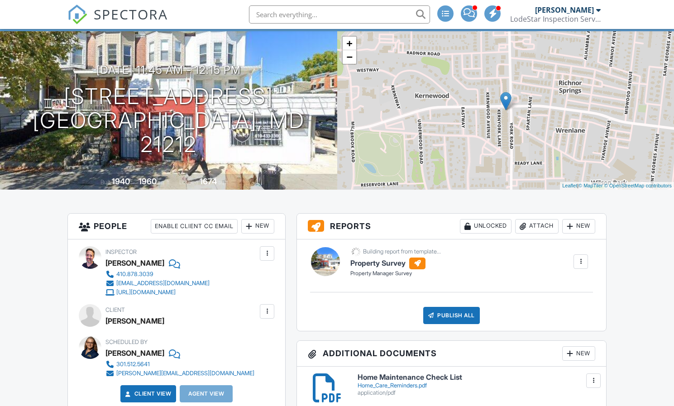
scroll to position [64, 0]
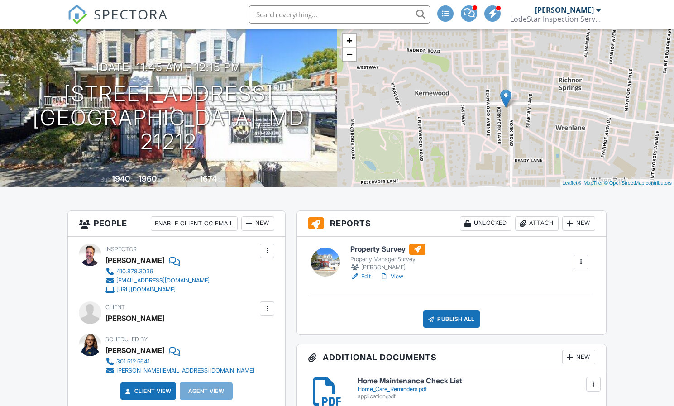
click at [364, 275] on link "Edit" at bounding box center [360, 276] width 20 height 9
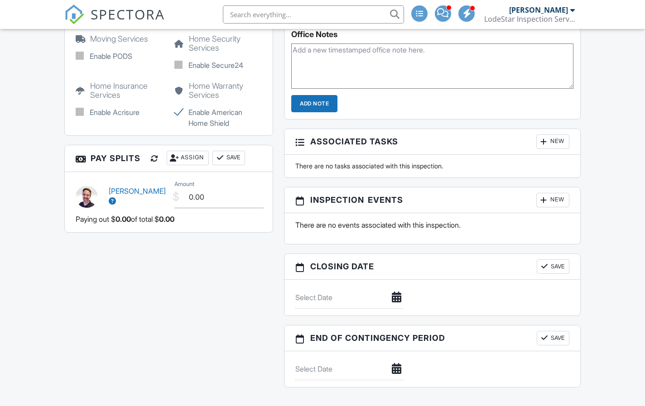
scroll to position [801, 0]
click at [212, 187] on input "0.00" at bounding box center [218, 198] width 89 height 22
type input "0.0088"
click at [224, 192] on input "88.50" at bounding box center [218, 198] width 89 height 22
type input "88.50"
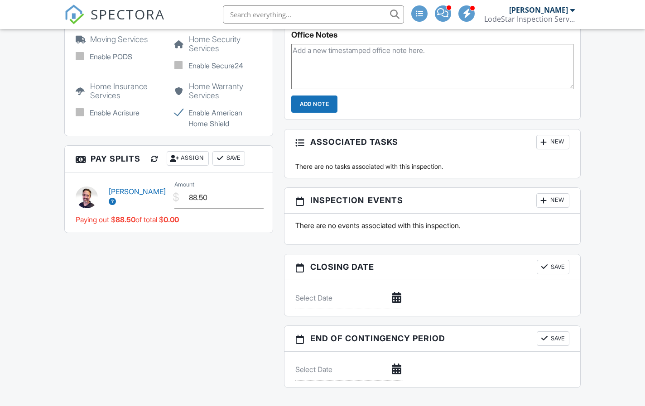
click at [233, 216] on div "Paying out $ 88.50 of total $ 0.00" at bounding box center [169, 219] width 186 height 13
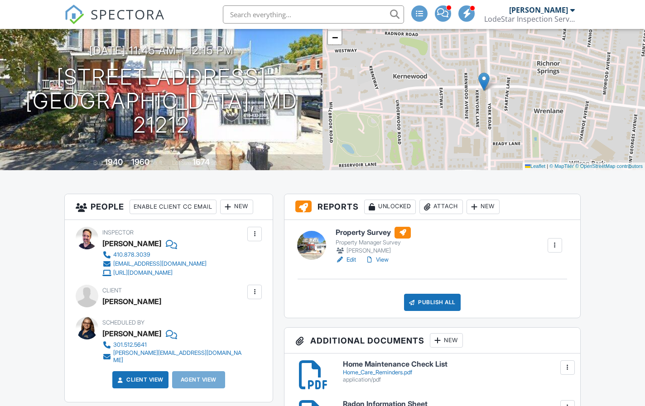
scroll to position [80, 0]
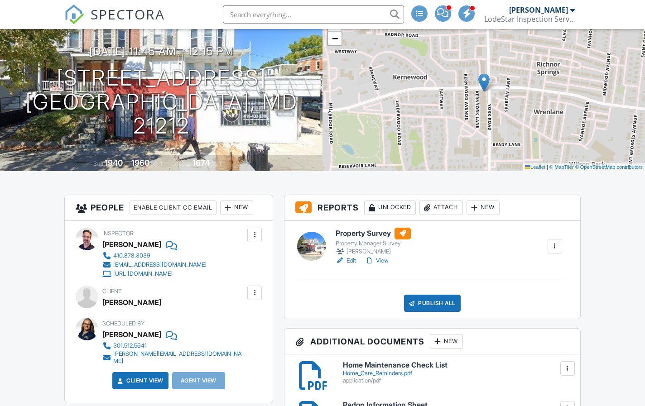
click at [347, 260] on link "Edit" at bounding box center [346, 260] width 20 height 9
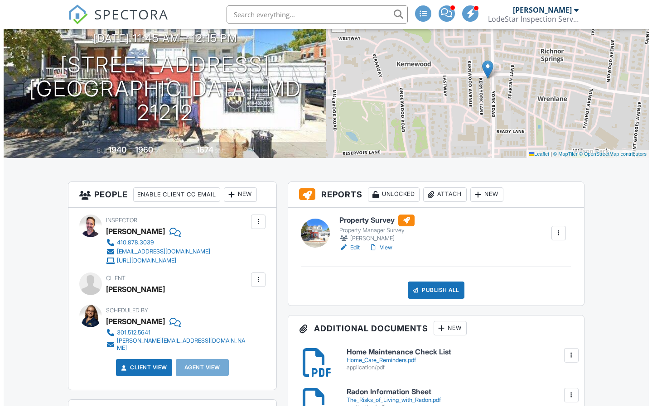
scroll to position [93, 0]
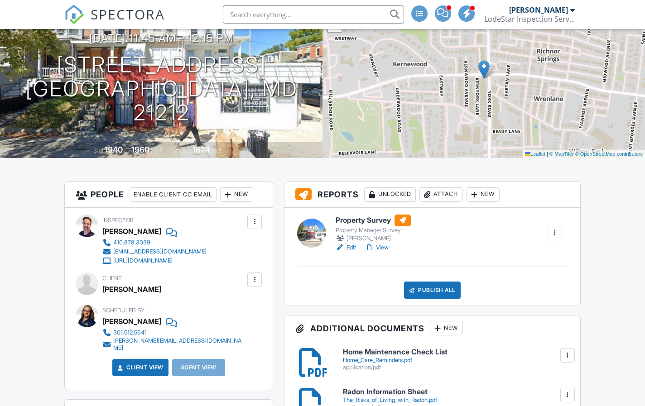
click at [240, 195] on div "New" at bounding box center [236, 194] width 33 height 14
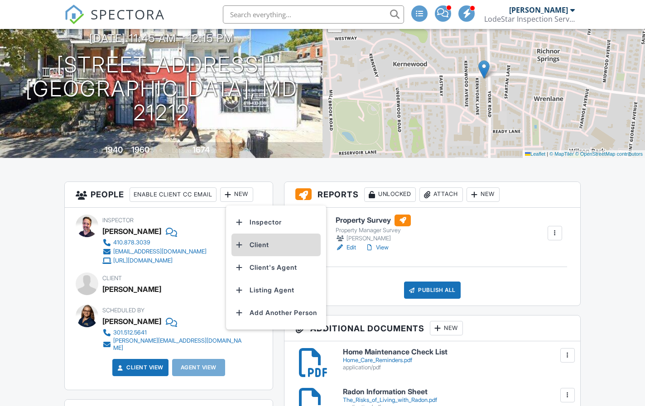
click at [245, 242] on li "Client" at bounding box center [275, 245] width 89 height 23
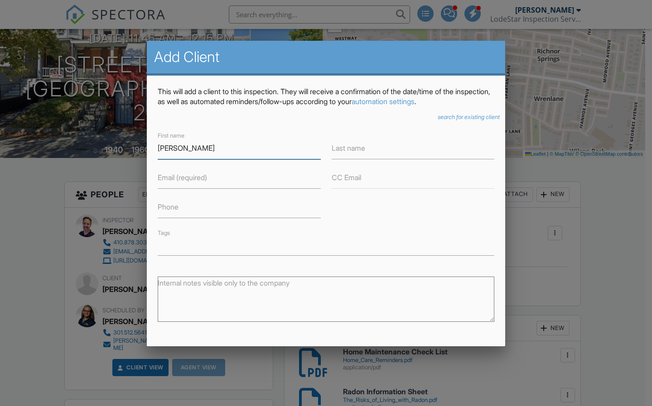
type input "[PERSON_NAME]"
type input "Hill"
click at [445, 118] on icon "search for existing client" at bounding box center [468, 117] width 62 height 7
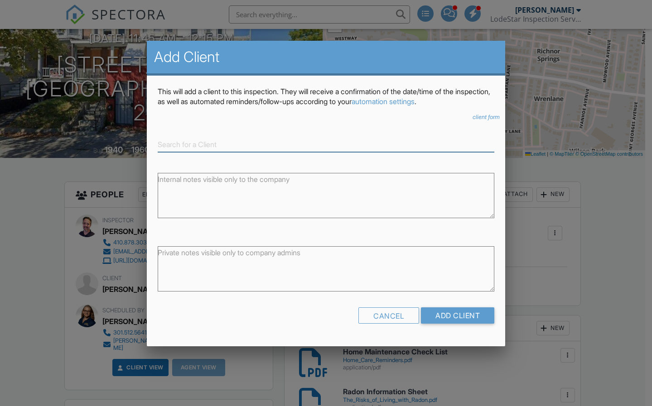
click at [263, 139] on input at bounding box center [326, 144] width 336 height 15
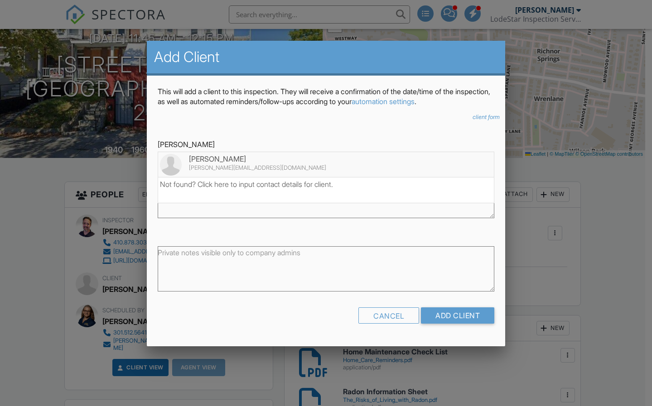
type input "[PERSON_NAME]"
click at [220, 164] on div "[PERSON_NAME][EMAIL_ADDRESS][DOMAIN_NAME]" at bounding box center [326, 167] width 332 height 7
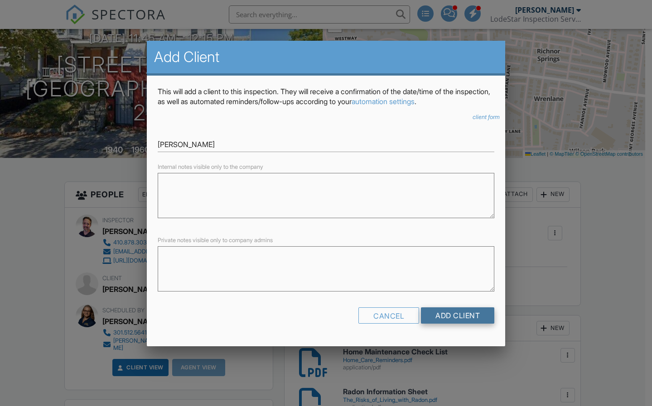
click at [456, 315] on input "Add Client" at bounding box center [457, 315] width 73 height 16
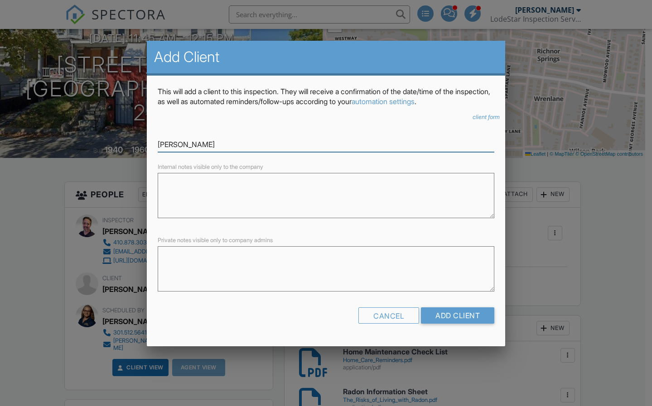
click at [237, 146] on input "[PERSON_NAME]" at bounding box center [326, 144] width 336 height 15
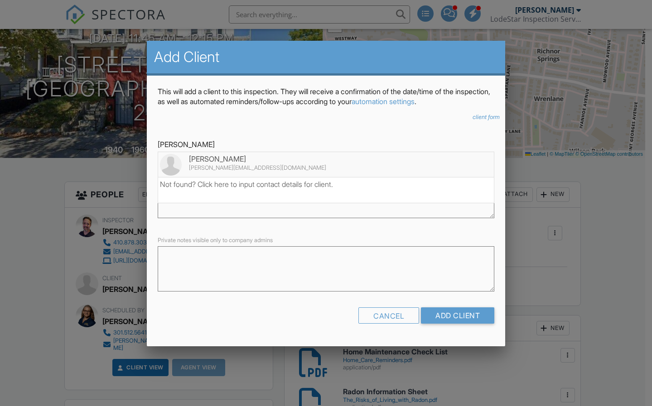
type input "[PERSON_NAME]"
click at [265, 164] on div "[PERSON_NAME][EMAIL_ADDRESS][DOMAIN_NAME]" at bounding box center [326, 167] width 332 height 7
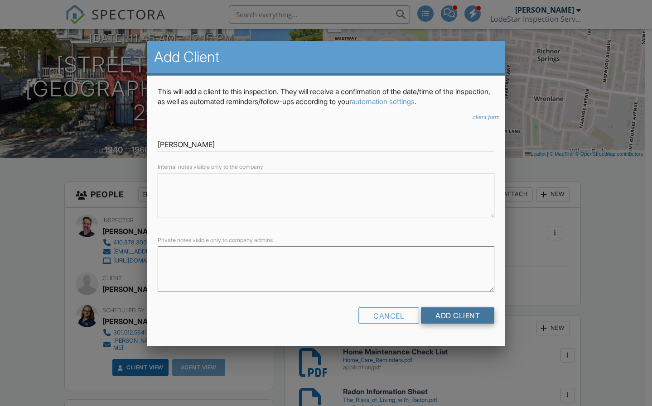
click at [451, 312] on input "Add Client" at bounding box center [457, 315] width 73 height 16
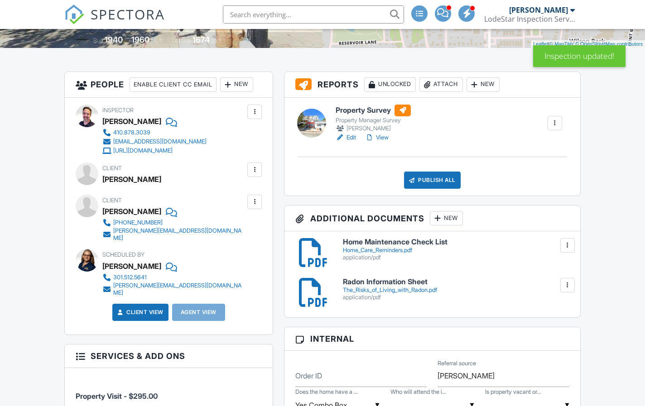
scroll to position [204, 0]
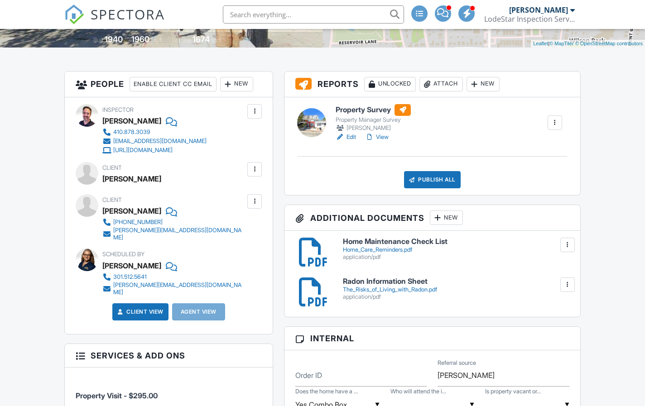
click at [567, 244] on div at bounding box center [567, 244] width 9 height 9
click at [552, 282] on link "Delete" at bounding box center [549, 285] width 34 height 10
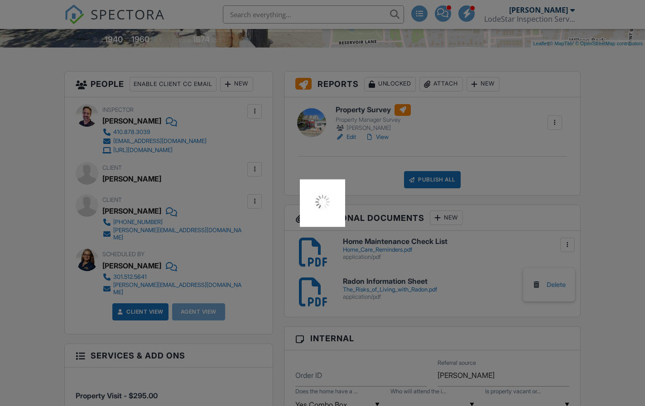
click at [532, 213] on div at bounding box center [322, 203] width 645 height 406
click at [611, 211] on div at bounding box center [322, 203] width 645 height 406
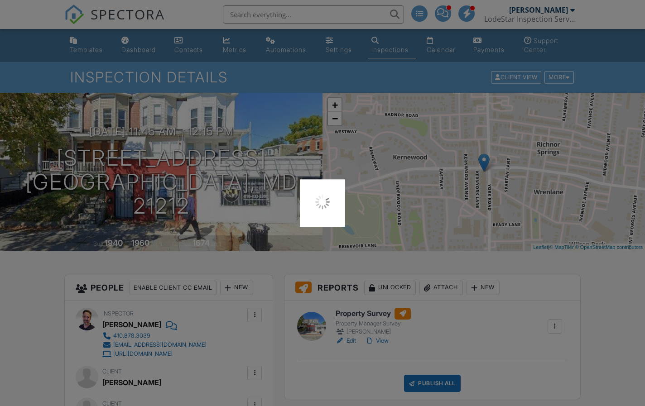
scroll to position [0, 0]
click at [600, 292] on div at bounding box center [322, 203] width 645 height 406
click at [495, 338] on div at bounding box center [322, 203] width 645 height 406
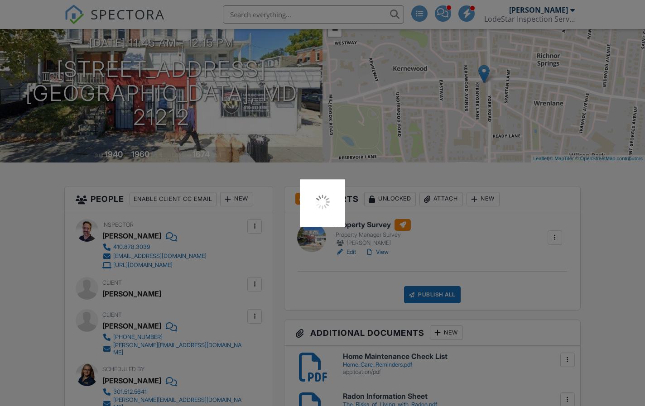
scroll to position [89, 0]
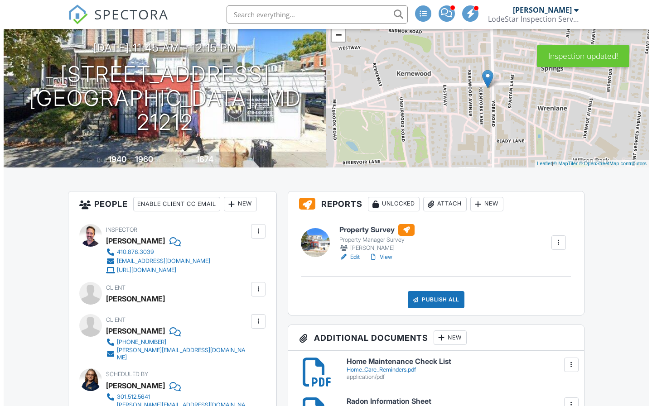
scroll to position [86, 0]
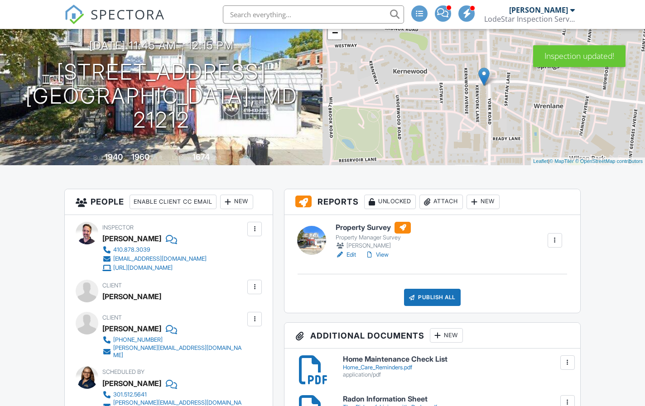
click at [251, 285] on div at bounding box center [254, 287] width 9 height 9
click at [241, 336] on div "Remove" at bounding box center [240, 337] width 24 height 11
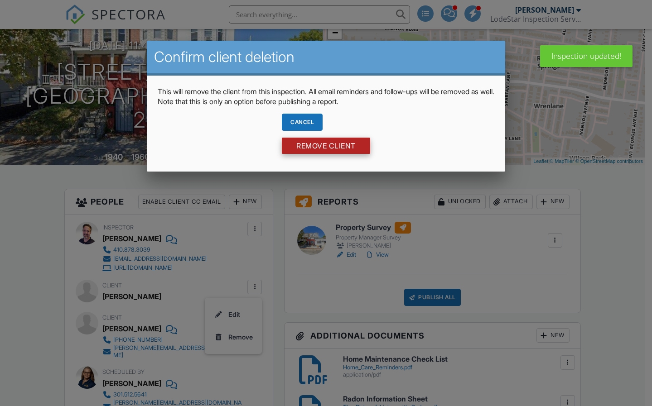
click at [331, 147] on input "Remove Client" at bounding box center [326, 146] width 88 height 16
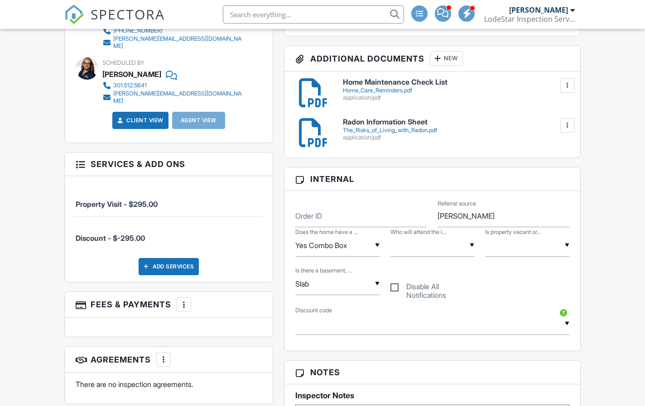
scroll to position [364, 0]
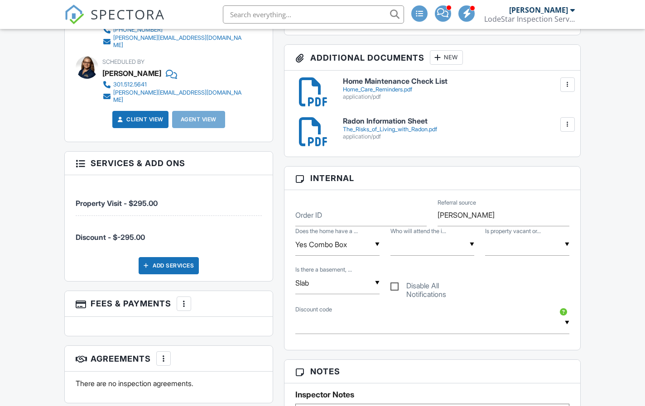
click at [565, 242] on input "text" at bounding box center [527, 245] width 84 height 22
drag, startPoint x: 525, startPoint y: 312, endPoint x: 500, endPoint y: 302, distance: 27.2
click at [525, 313] on span "Occupied" at bounding box center [517, 313] width 47 height 23
type input "Occupied"
click at [456, 246] on div "▼ Buyer & Agent Buyer Only Agent Only No One Buyer & Agent Buyer Only Agent Onl…" at bounding box center [432, 245] width 84 height 22
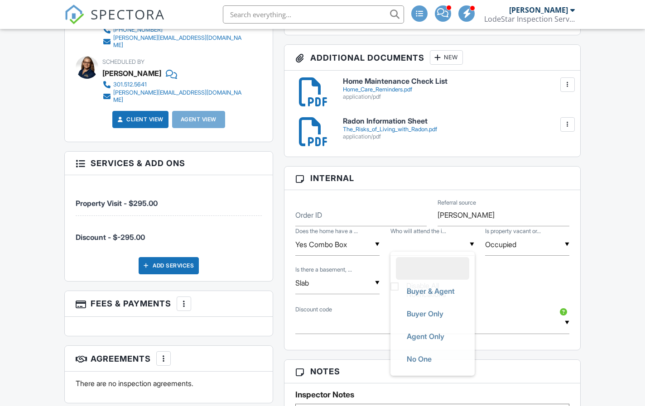
click at [438, 268] on li at bounding box center [432, 268] width 73 height 23
click at [378, 280] on input "Slab" at bounding box center [337, 283] width 84 height 22
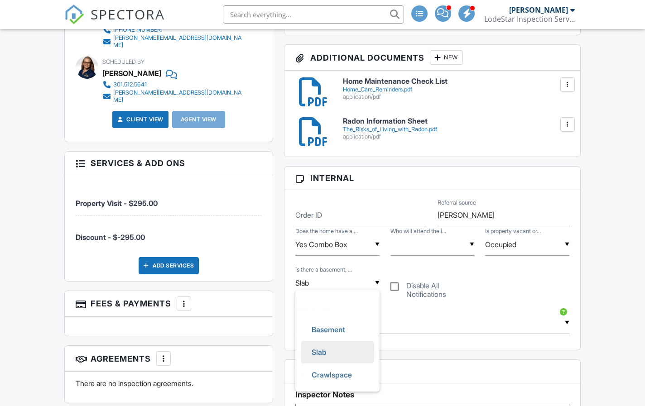
scroll to position [0, 0]
click at [350, 327] on span "Basement" at bounding box center [328, 329] width 48 height 23
type input "Basement"
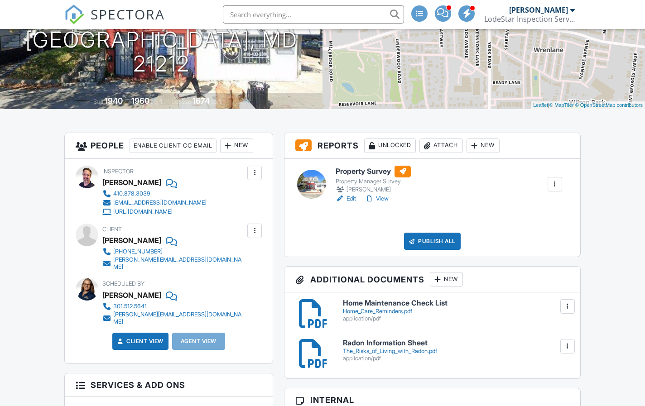
scroll to position [143, 0]
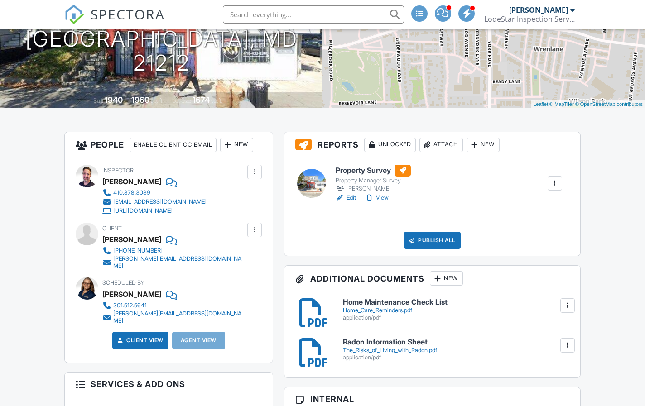
click at [351, 198] on link "Edit" at bounding box center [346, 197] width 20 height 9
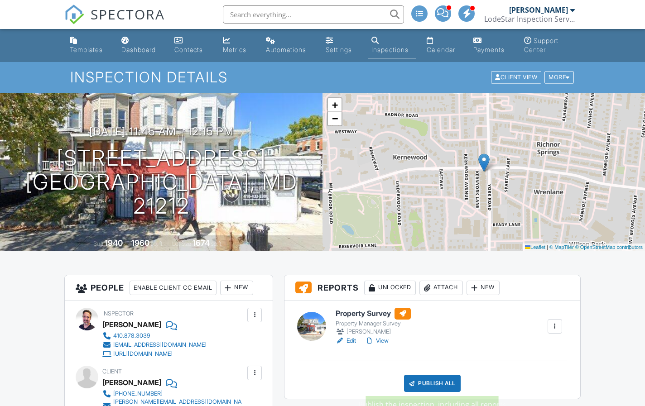
click at [431, 379] on div "Publish All" at bounding box center [432, 383] width 57 height 17
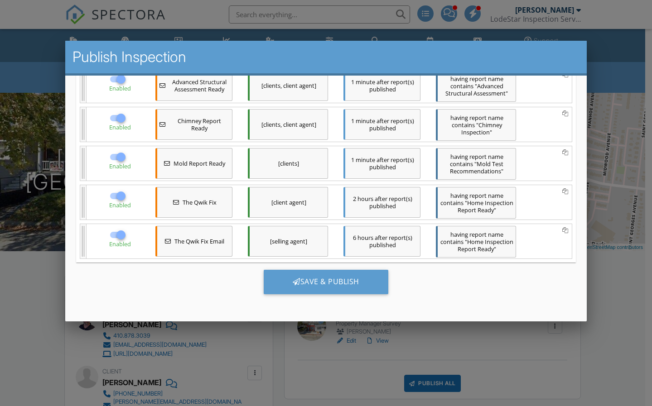
scroll to position [384, 0]
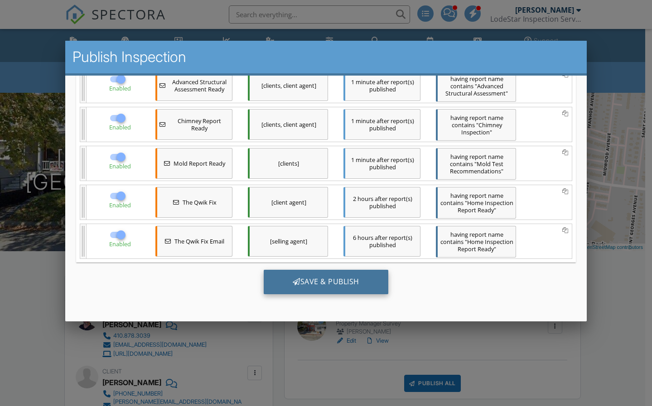
click at [326, 282] on div "Save & Publish" at bounding box center [325, 281] width 125 height 24
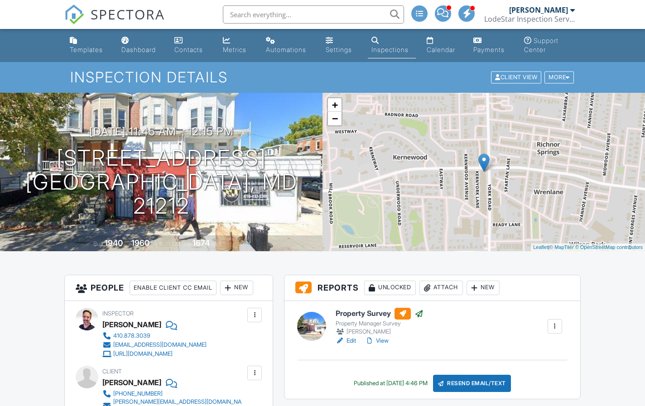
click at [355, 340] on link "Edit" at bounding box center [346, 340] width 20 height 9
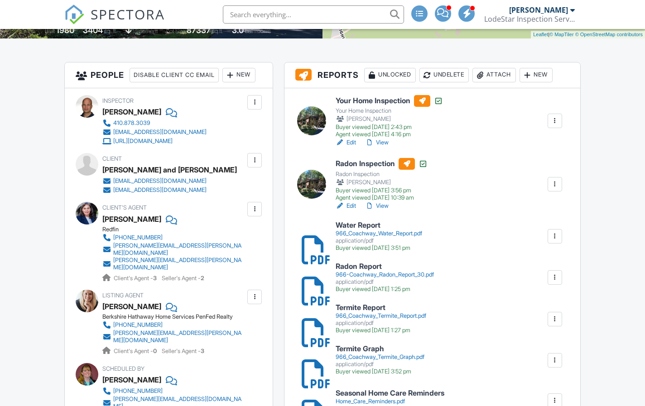
scroll to position [211, 0]
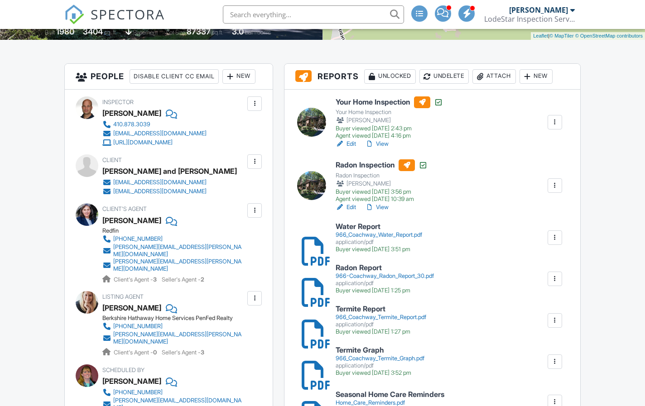
click at [349, 145] on link "Edit" at bounding box center [346, 143] width 20 height 9
